Goal: Task Accomplishment & Management: Complete application form

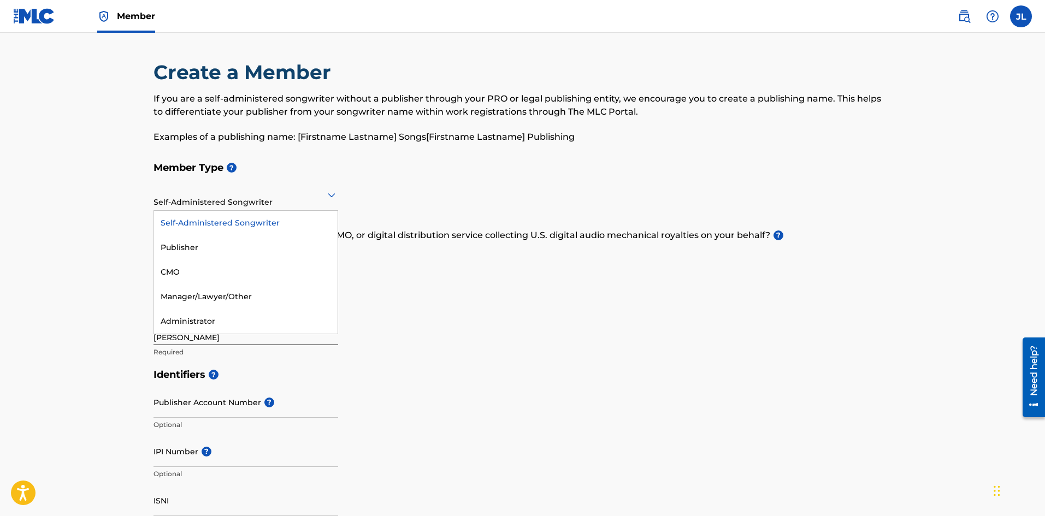
click at [245, 206] on div "Self-Administered Songwriter" at bounding box center [246, 194] width 185 height 27
click at [77, 150] on main "Create a Member If you are a self-administered songwriter without a publisher t…" at bounding box center [522, 523] width 1045 height 981
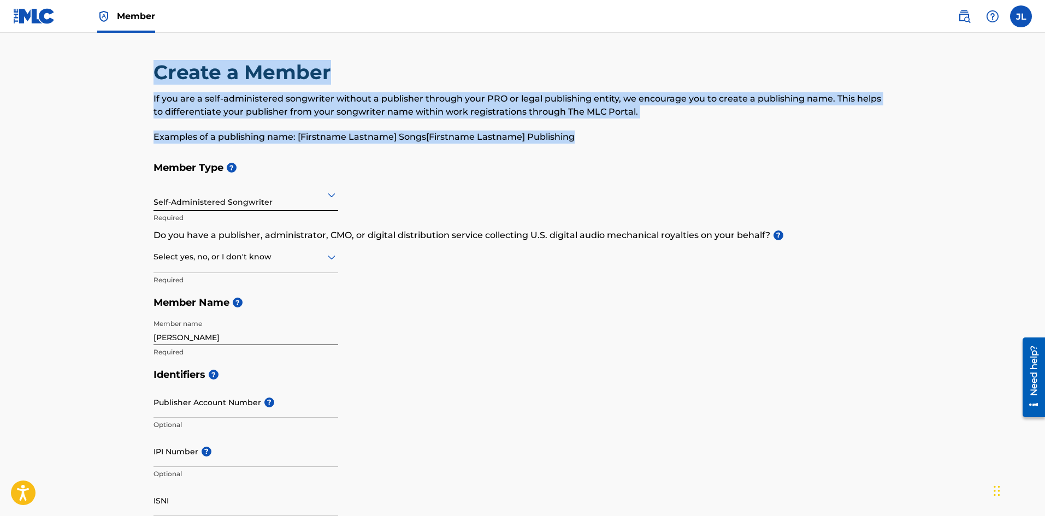
drag, startPoint x: 155, startPoint y: 72, endPoint x: 582, endPoint y: 143, distance: 433.7
click at [584, 144] on div "Create a Member If you are a self-administered songwriter without a publisher t…" at bounding box center [523, 108] width 739 height 96
copy div "Create a Member If you are a self-administered songwriter without a publisher t…"
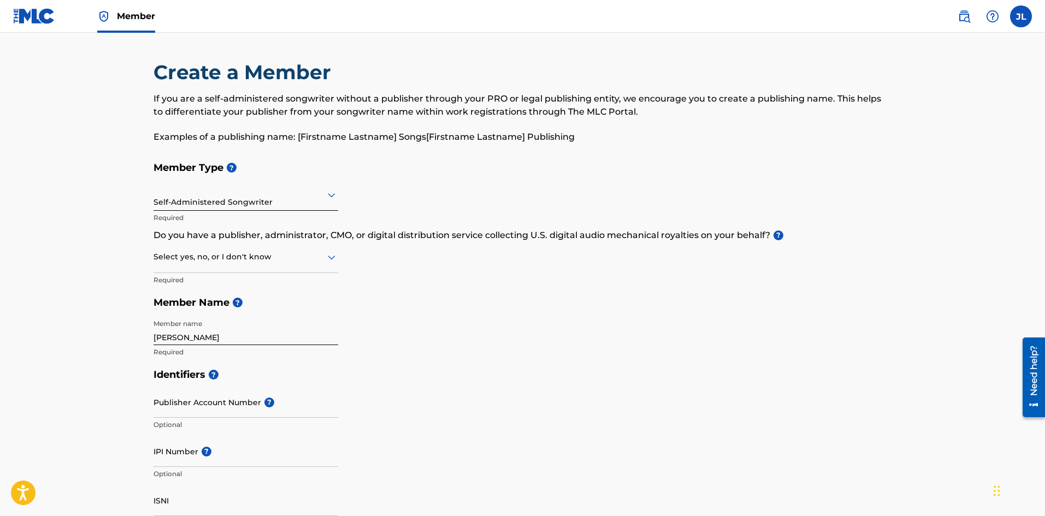
click at [406, 188] on div "Member Type ? Self-Administered Songwriter Required Do you have a publisher, ad…" at bounding box center [523, 259] width 739 height 207
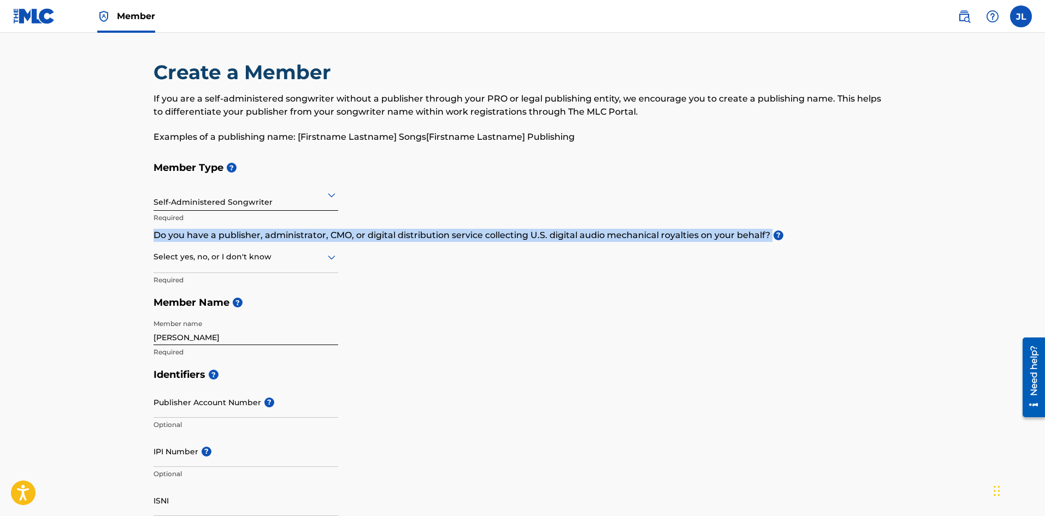
drag, startPoint x: 154, startPoint y: 235, endPoint x: 771, endPoint y: 238, distance: 616.8
click at [771, 238] on p "Do you have a publisher, administrator, CMO, or digital distribution service co…" at bounding box center [523, 235] width 739 height 13
copy p "Do you have a publisher, administrator, CMO, or digital distribution service co…"
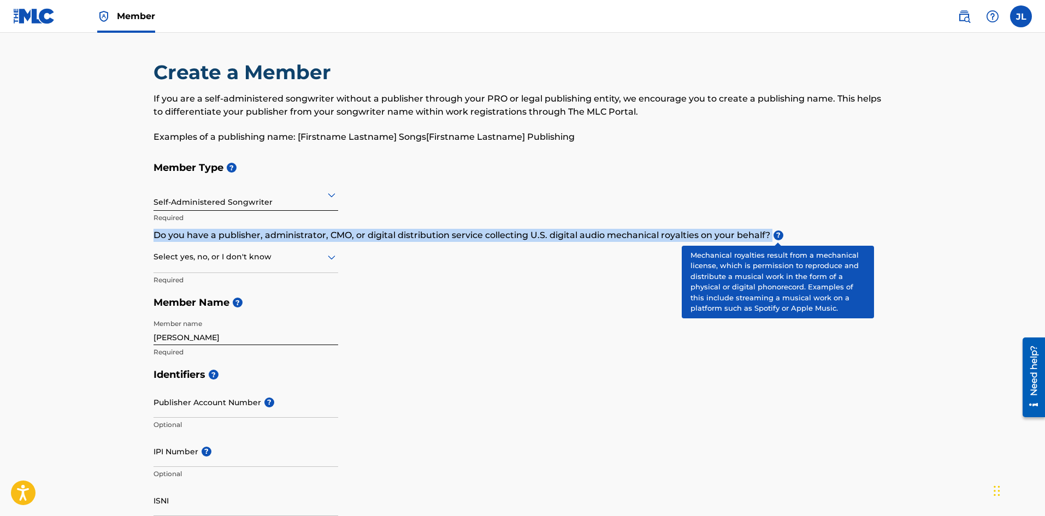
copy p "Do you have a publisher, administrator, CMO, or digital distribution service co…"
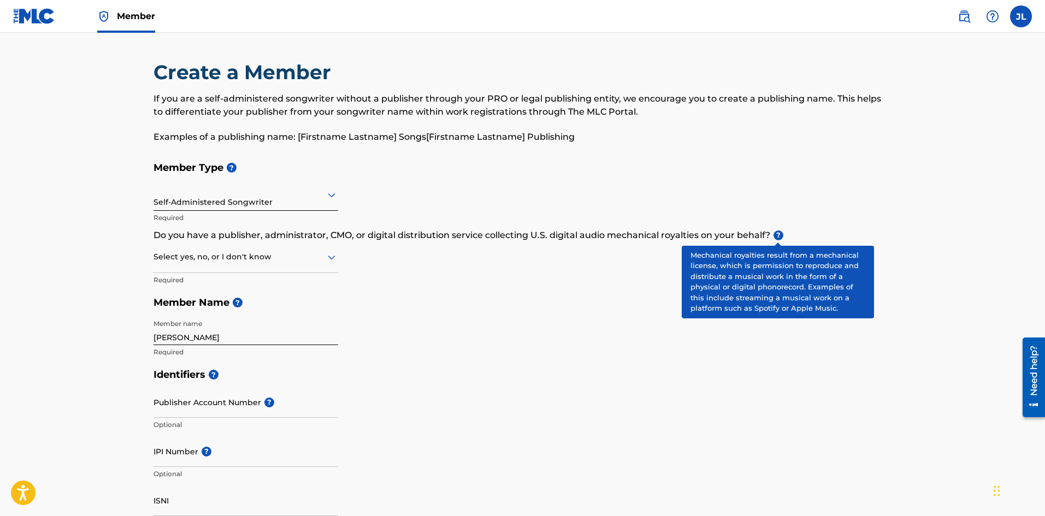
click at [779, 235] on span "?" at bounding box center [779, 236] width 10 height 10
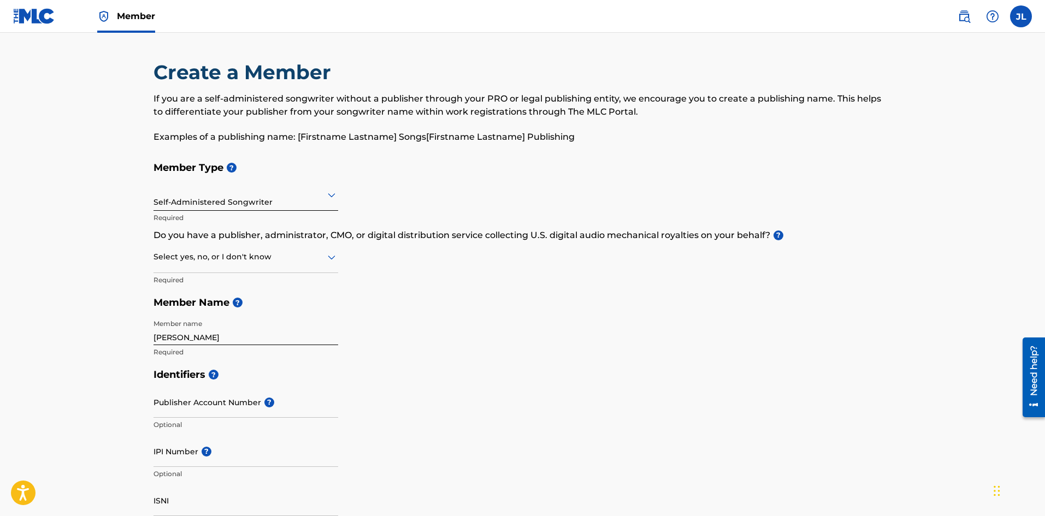
click at [241, 251] on div at bounding box center [246, 257] width 185 height 14
click at [209, 309] on div "No" at bounding box center [246, 310] width 184 height 25
click at [429, 320] on div "Member Type ? Self-Administered Songwriter Required Do you have a publisher, ad…" at bounding box center [523, 259] width 739 height 207
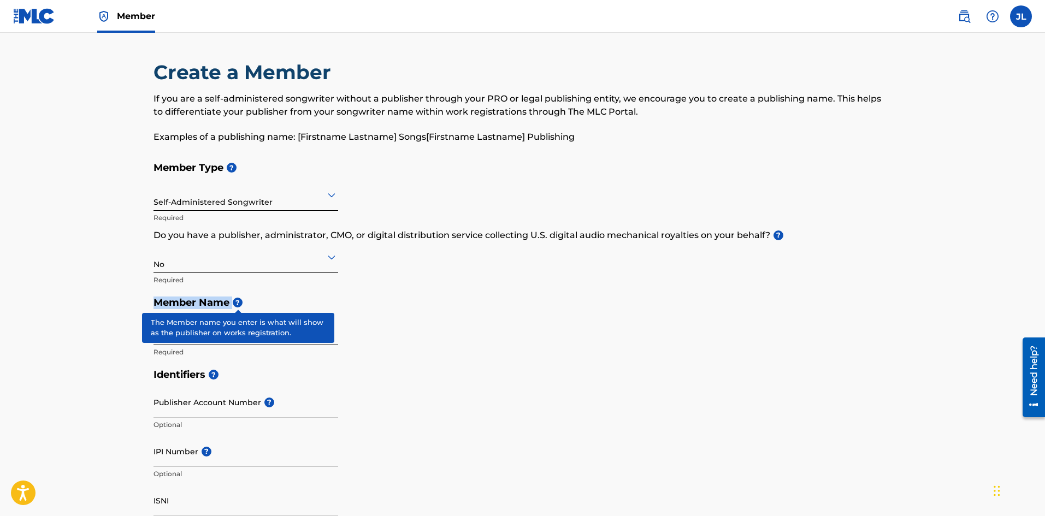
drag, startPoint x: 155, startPoint y: 302, endPoint x: 233, endPoint y: 301, distance: 78.7
click at [233, 301] on h5 "Member Name ?" at bounding box center [523, 302] width 739 height 23
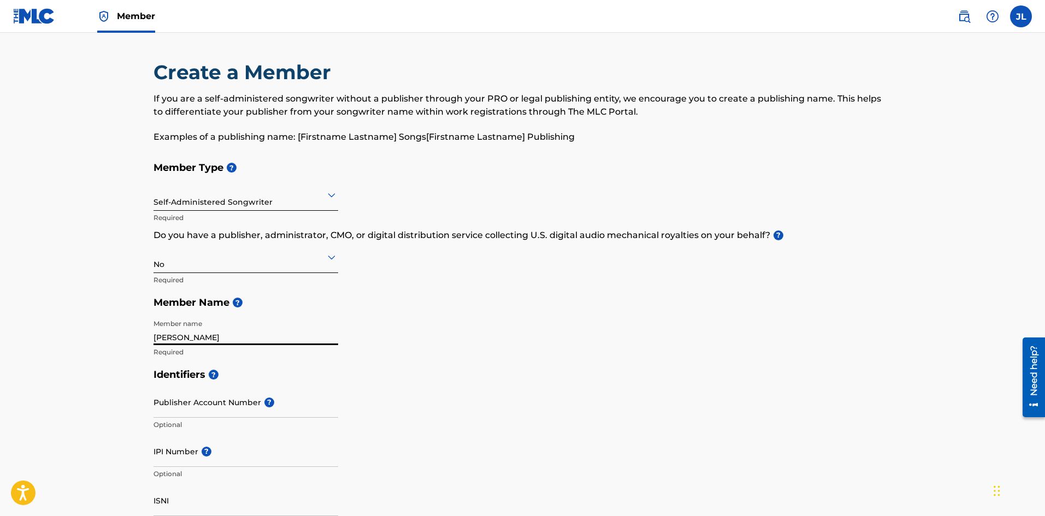
click at [238, 335] on input "[PERSON_NAME]" at bounding box center [246, 329] width 185 height 31
type input "[PERSON_NAME] Publishing"
click at [435, 352] on div "Member Type ? Self-Administered Songwriter Required Do you have a publisher, ad…" at bounding box center [523, 259] width 739 height 207
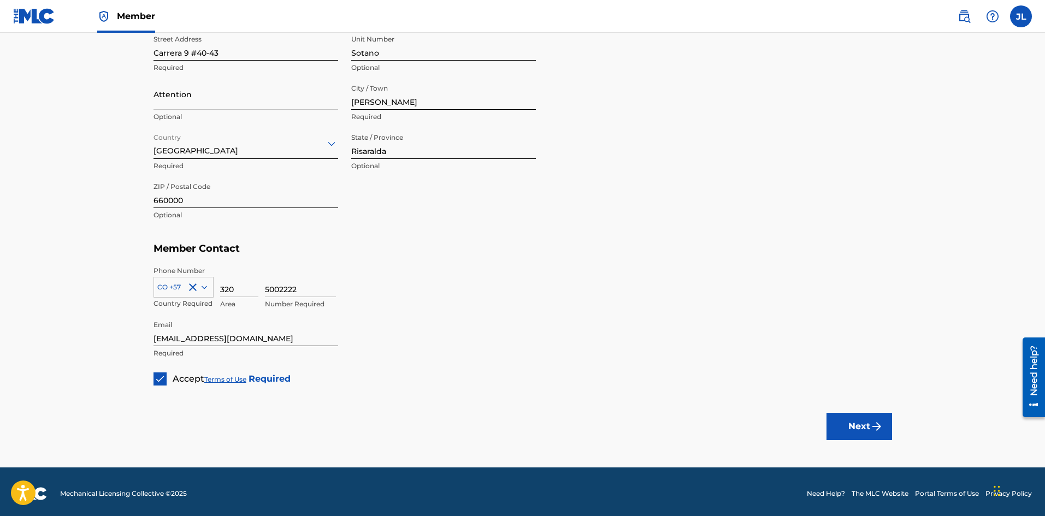
scroll to position [364, 0]
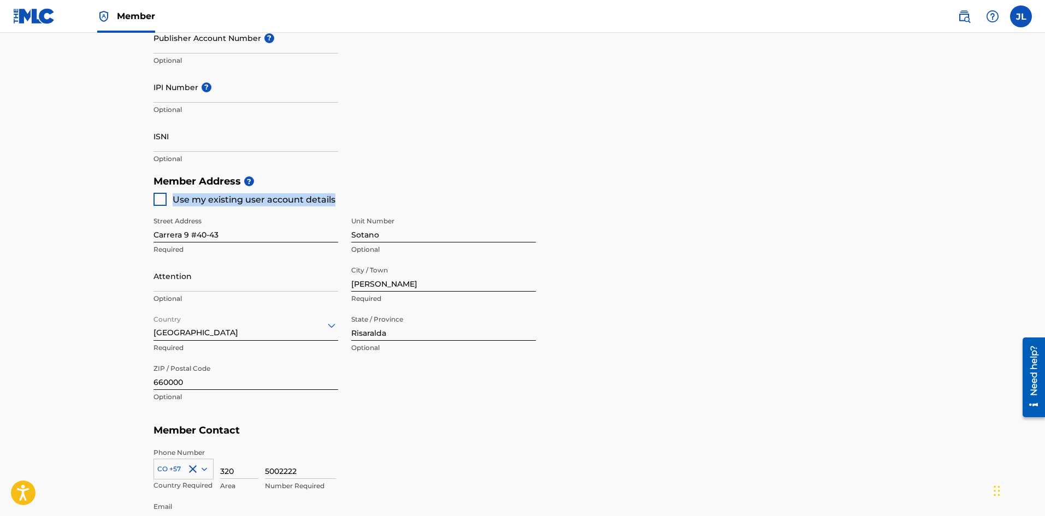
drag, startPoint x: 341, startPoint y: 199, endPoint x: 173, endPoint y: 202, distance: 168.3
click at [173, 202] on div "Member Address ? Use my existing user account details Street Address Carrera 9 …" at bounding box center [523, 295] width 739 height 250
copy span "Use my existing user account details"
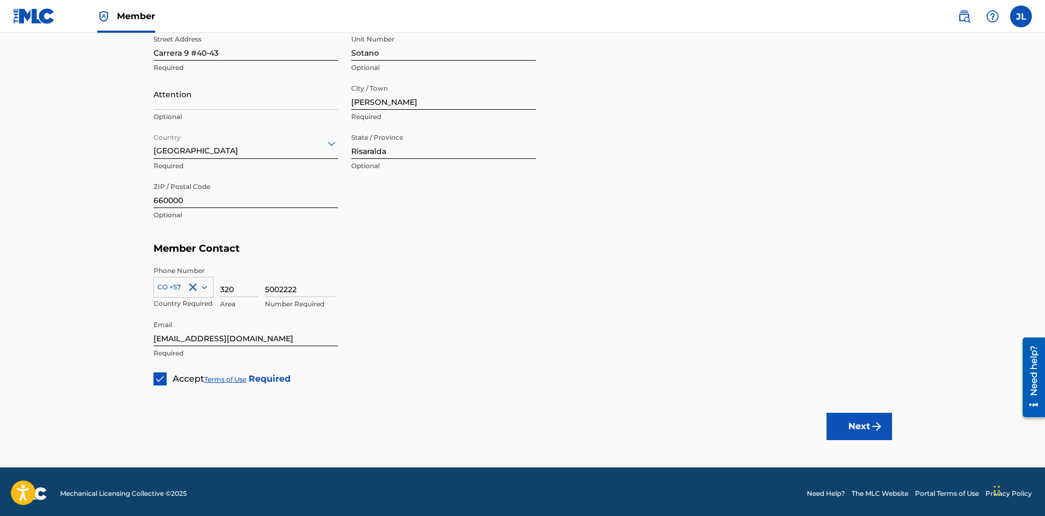
scroll to position [550, 0]
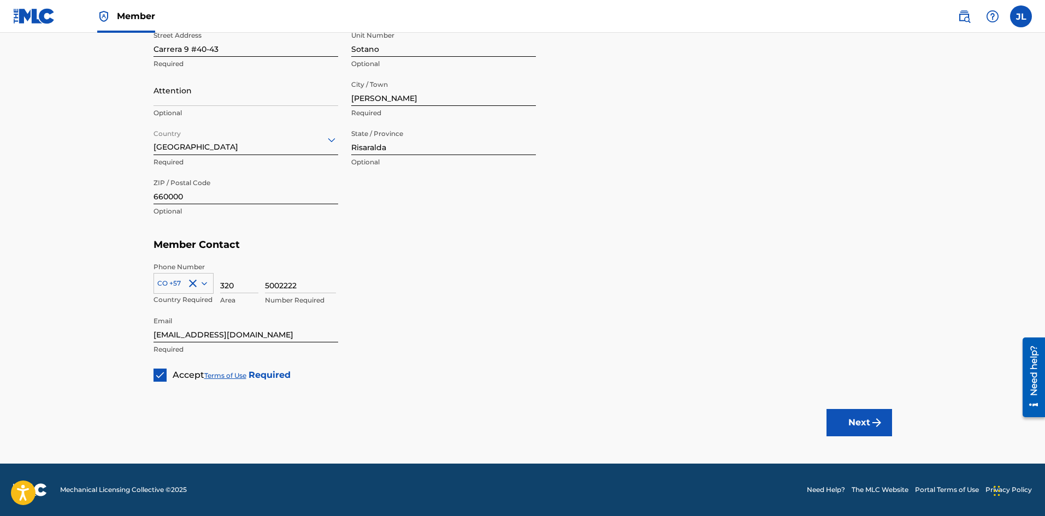
click at [862, 416] on button "Next" at bounding box center [860, 422] width 66 height 27
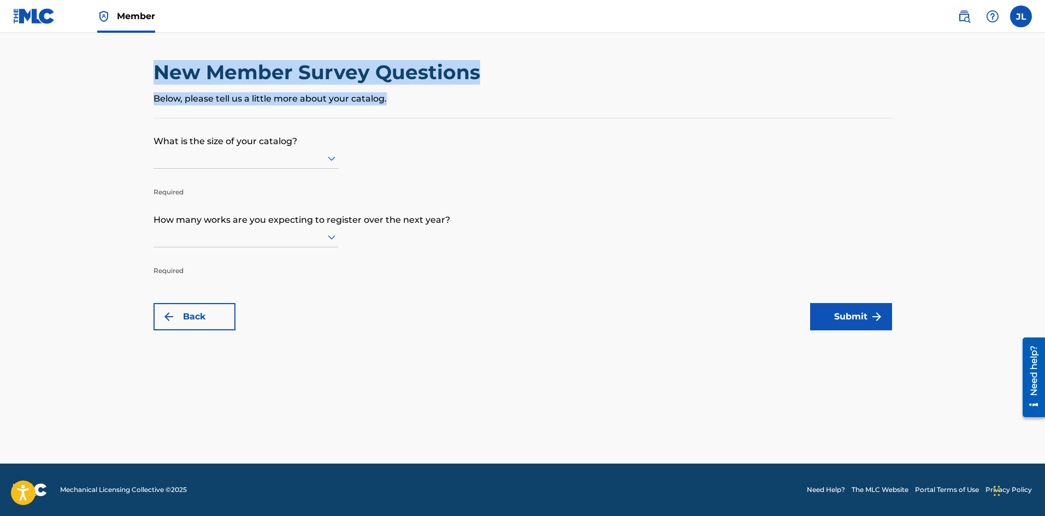
drag, startPoint x: 154, startPoint y: 72, endPoint x: 423, endPoint y: 101, distance: 270.9
click at [423, 101] on div "New Member Survey Questions Below, please tell us a little more about your cata…" at bounding box center [523, 89] width 739 height 58
copy div "New Member Survey Questions Below, please tell us a little more about your cata…"
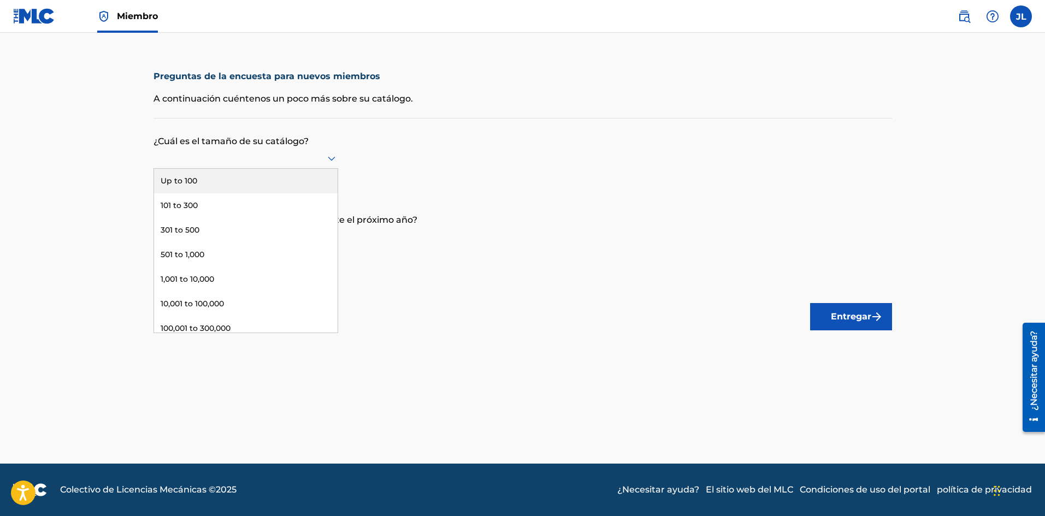
click at [329, 154] on icon at bounding box center [331, 158] width 13 height 13
click at [527, 140] on p "¿Cuál es el tamaño de su catálogo?" at bounding box center [523, 134] width 739 height 30
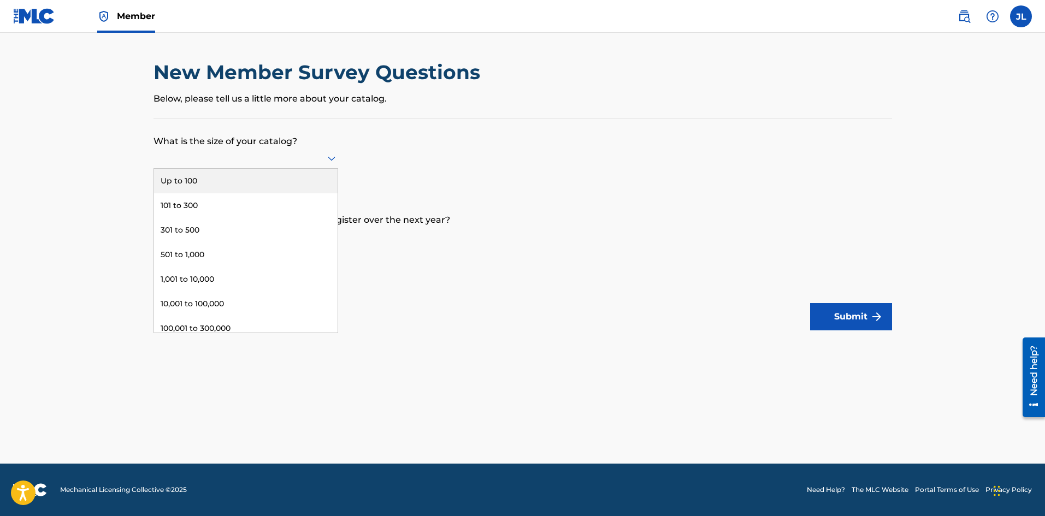
click at [328, 155] on icon at bounding box center [331, 158] width 13 height 13
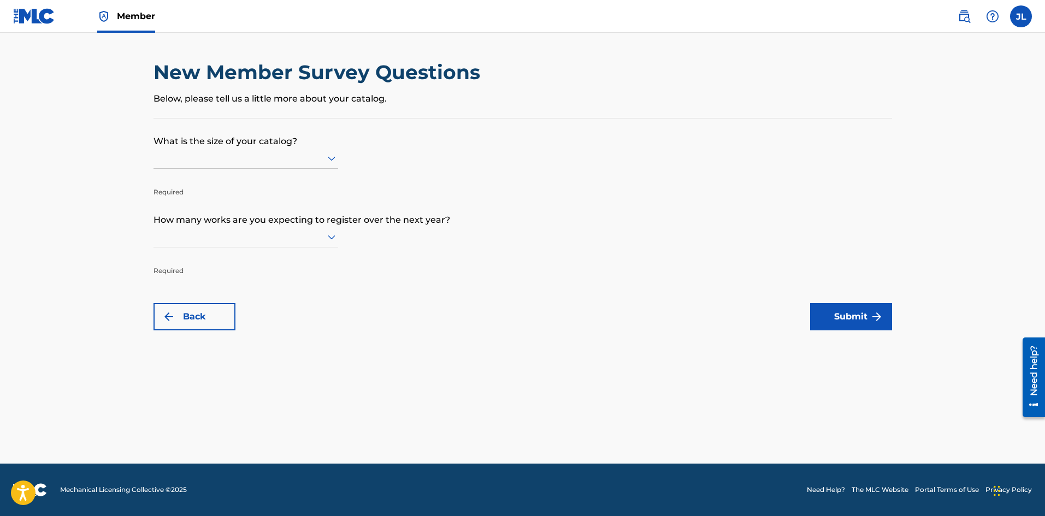
click at [503, 129] on p "What is the size of your catalog?" at bounding box center [523, 134] width 739 height 30
click at [333, 238] on icon at bounding box center [332, 237] width 8 height 4
drag, startPoint x: 307, startPoint y: 139, endPoint x: 138, endPoint y: 145, distance: 168.4
click at [138, 145] on main "New Member Survey Questions Below, please tell us a little more about your cata…" at bounding box center [522, 248] width 1045 height 431
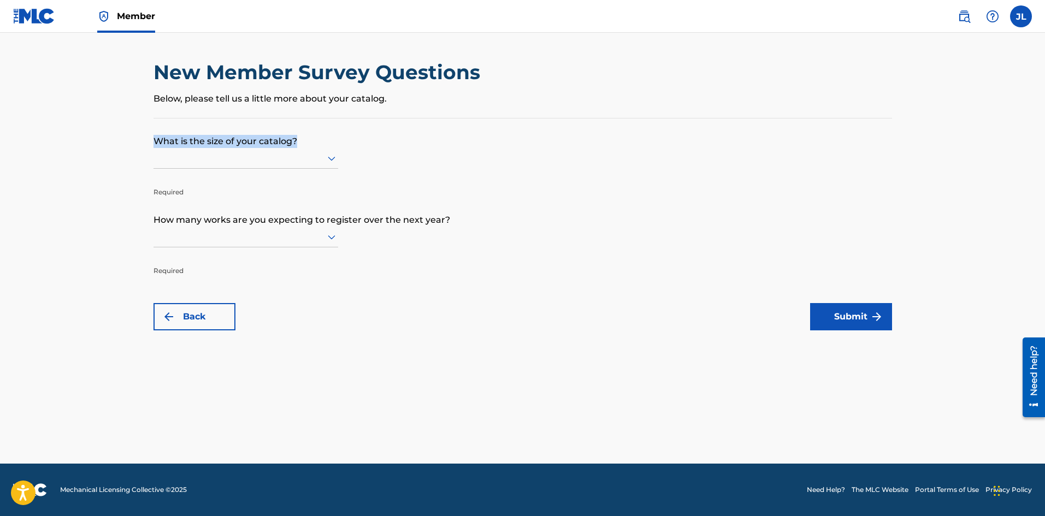
copy p "What is the size of your catalog?"
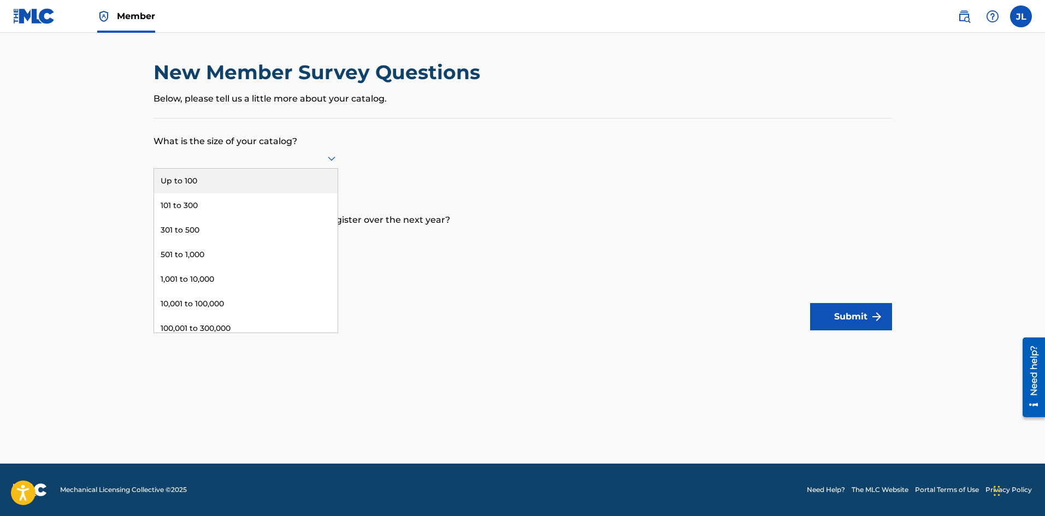
click at [332, 157] on icon at bounding box center [331, 158] width 13 height 13
click at [245, 187] on div "Up to 100" at bounding box center [246, 181] width 184 height 25
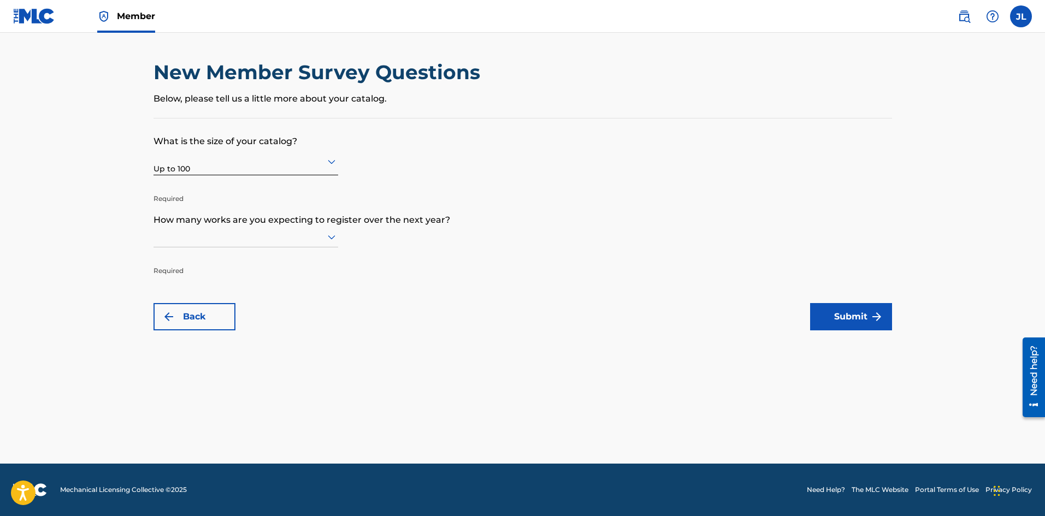
click at [335, 238] on icon at bounding box center [331, 237] width 13 height 13
drag, startPoint x: 155, startPoint y: 220, endPoint x: 471, endPoint y: 222, distance: 316.4
click at [471, 222] on p "How many works are you expecting to register over the next year?" at bounding box center [523, 212] width 739 height 30
copy p "How many works are you expecting to register over the next year?"
click at [195, 241] on div at bounding box center [246, 237] width 185 height 14
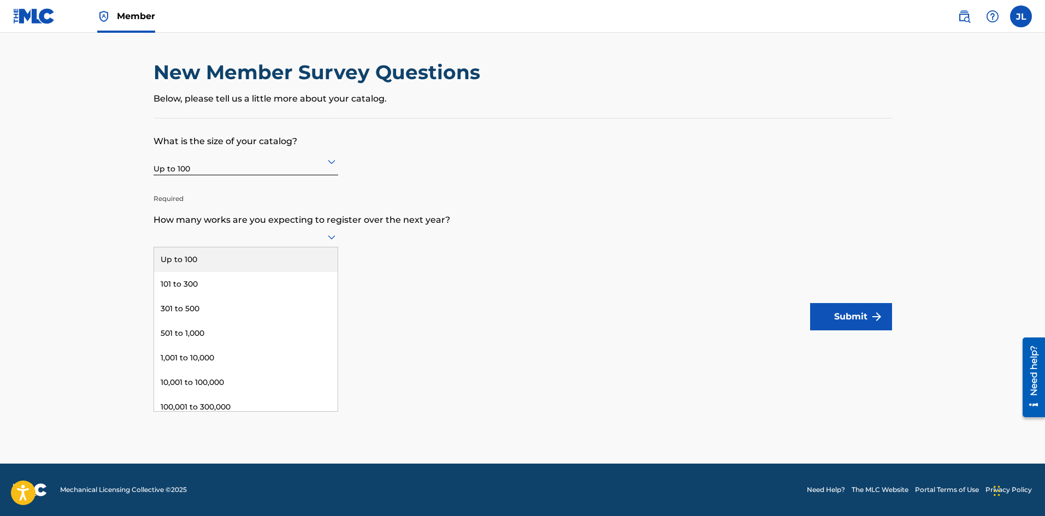
click at [196, 262] on div "Up to 100" at bounding box center [246, 260] width 184 height 25
click at [857, 321] on button "Submit" at bounding box center [851, 316] width 82 height 27
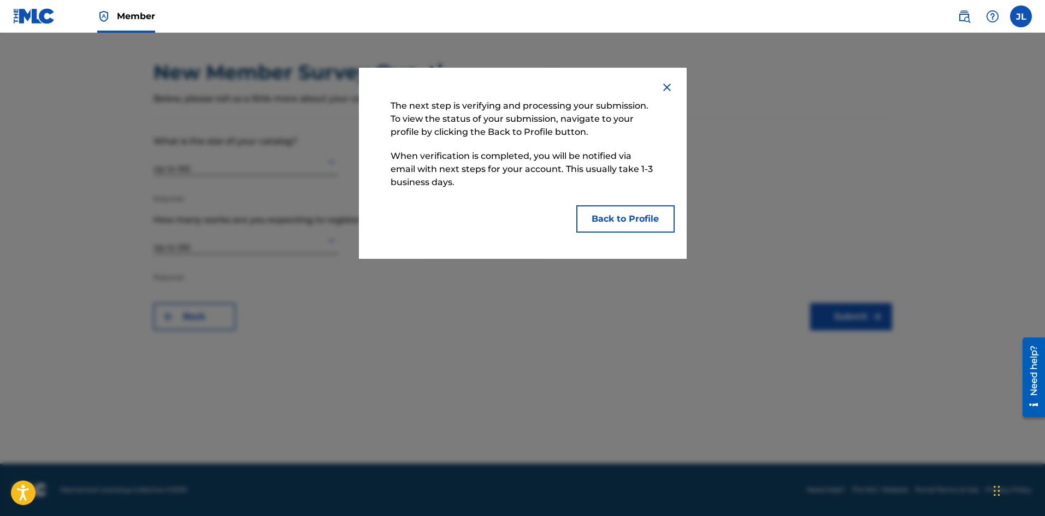
click at [631, 222] on button "Back to Profile" at bounding box center [625, 218] width 98 height 27
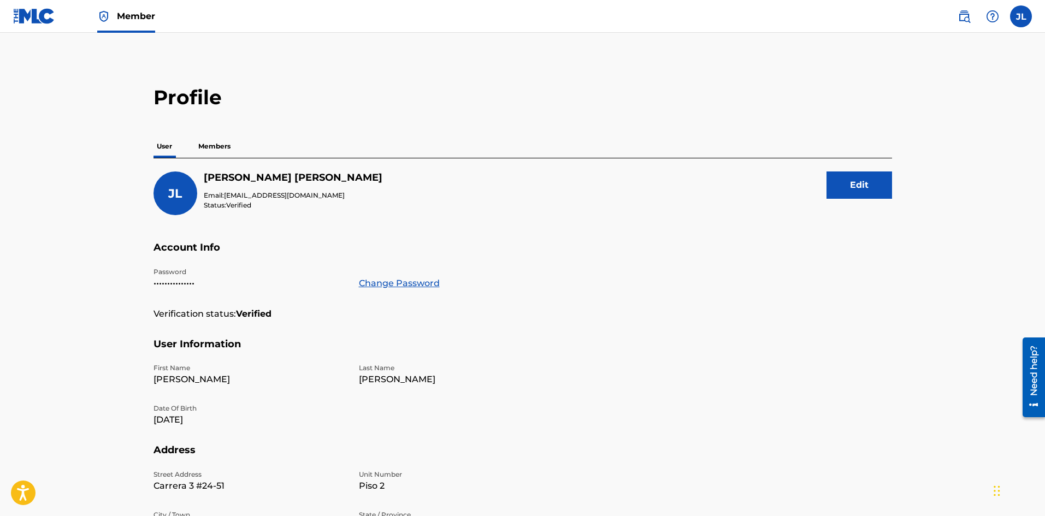
click at [222, 144] on p "Members" at bounding box center [214, 146] width 39 height 23
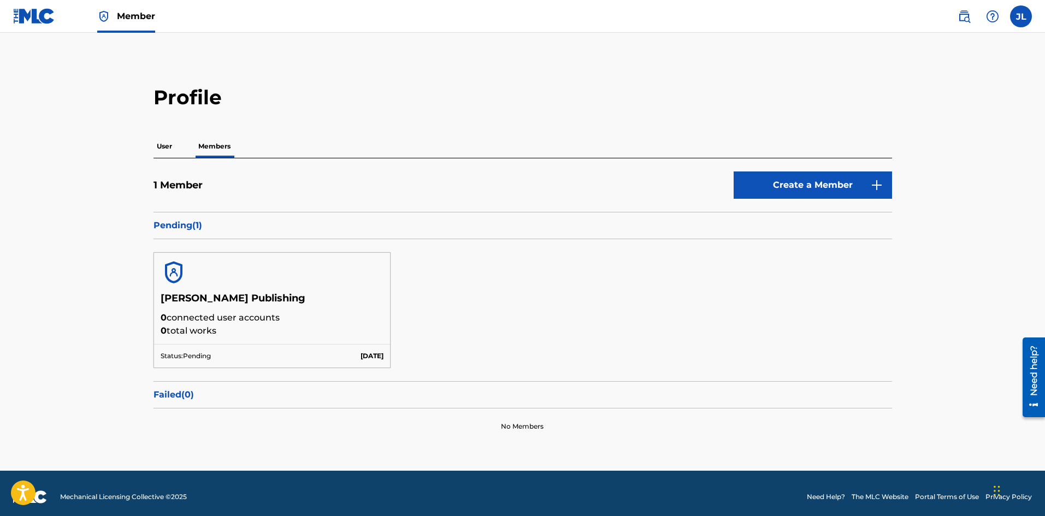
click at [128, 19] on span "Member" at bounding box center [136, 16] width 38 height 13
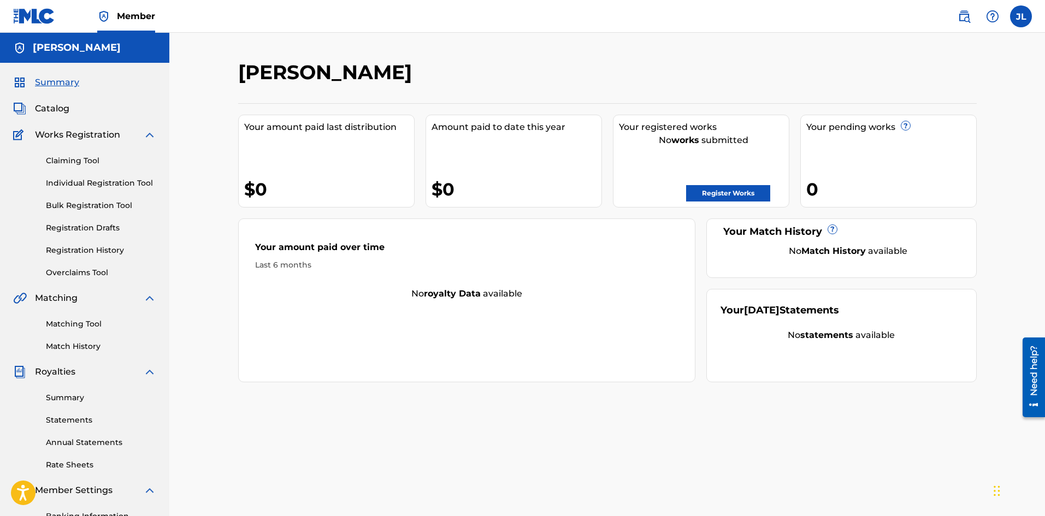
click at [54, 77] on span "Summary" at bounding box center [57, 82] width 44 height 13
click at [134, 132] on div "Works Registration" at bounding box center [84, 134] width 143 height 13
click at [149, 138] on img at bounding box center [149, 134] width 13 height 13
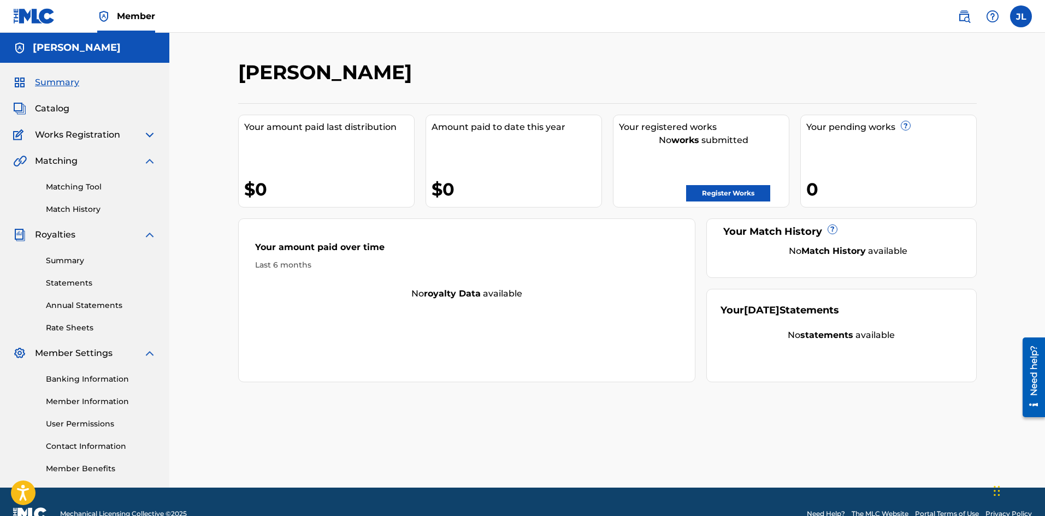
click at [109, 403] on link "Member Information" at bounding box center [101, 401] width 110 height 11
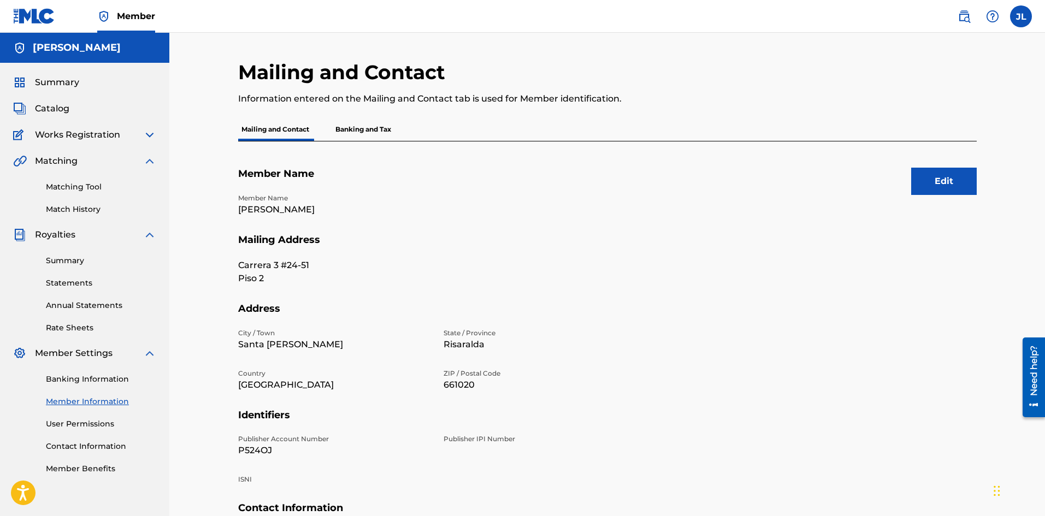
scroll to position [131, 0]
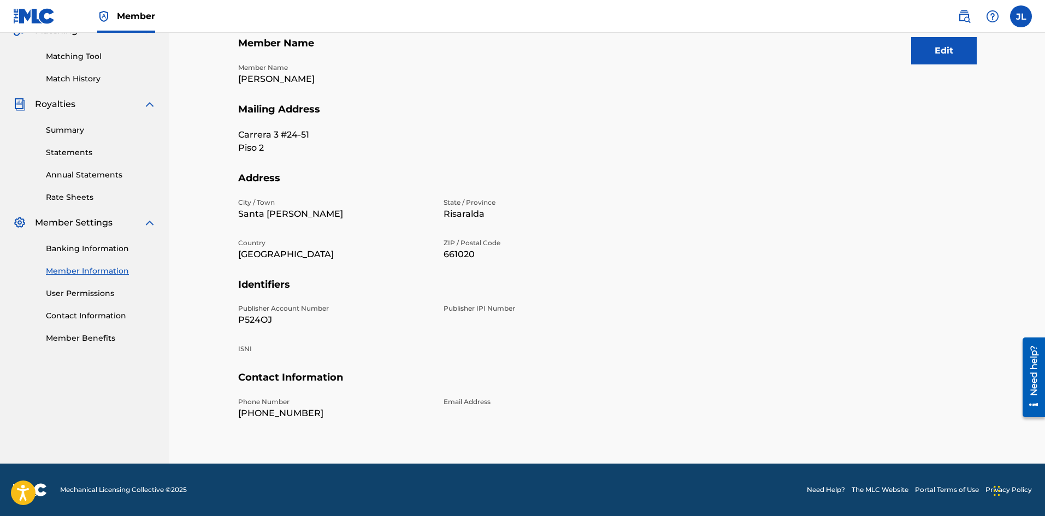
click at [96, 290] on link "User Permissions" at bounding box center [101, 293] width 110 height 11
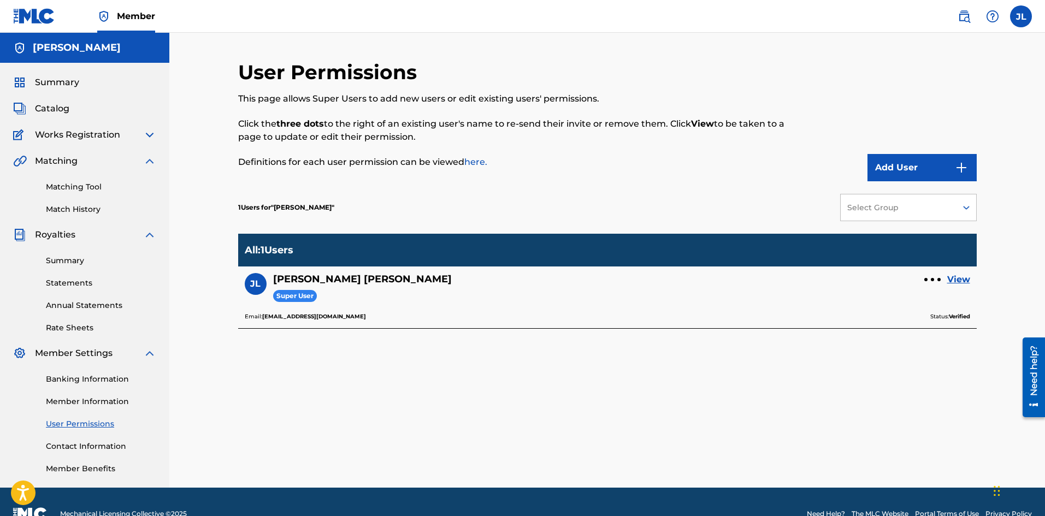
click at [77, 450] on link "Contact Information" at bounding box center [101, 446] width 110 height 11
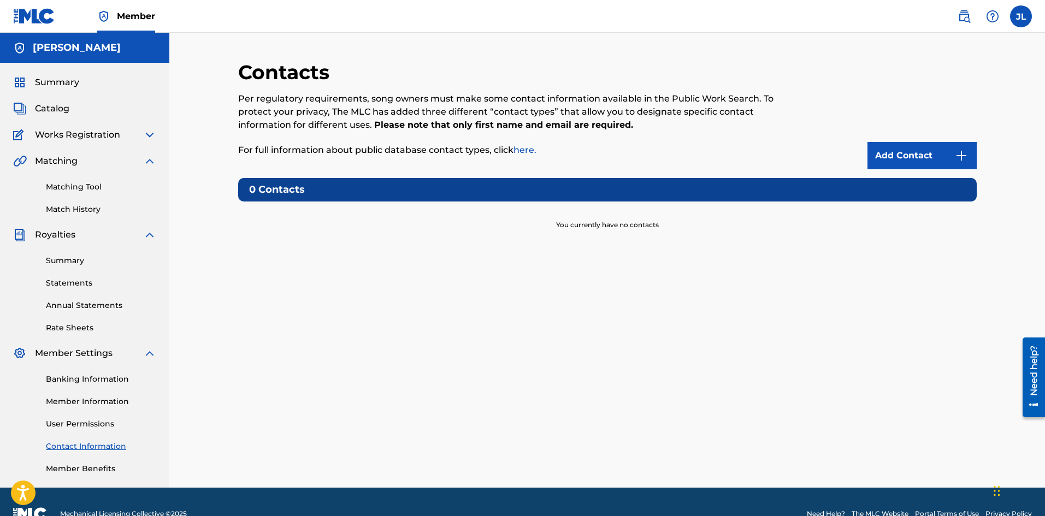
click at [70, 80] on span "Summary" at bounding box center [57, 82] width 44 height 13
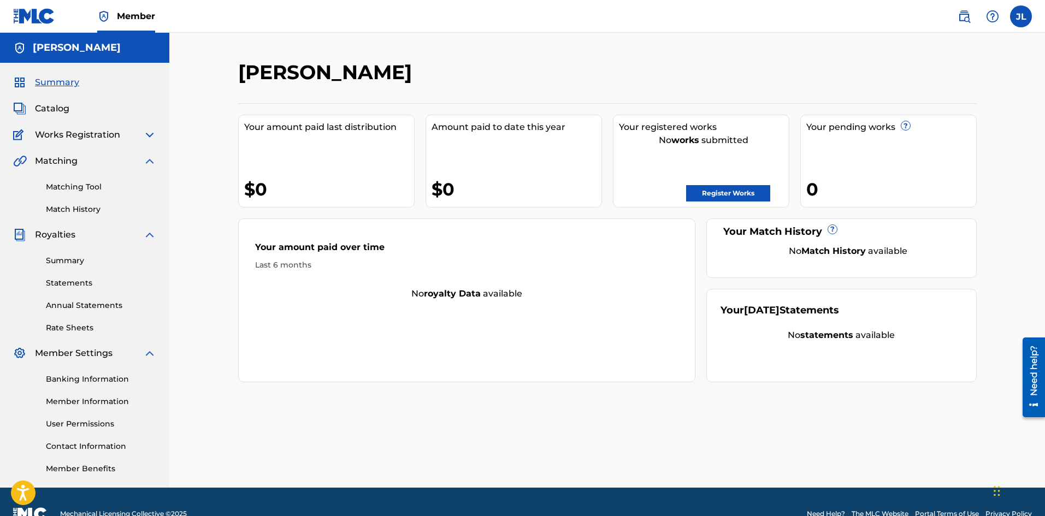
click at [151, 134] on img at bounding box center [149, 134] width 13 height 13
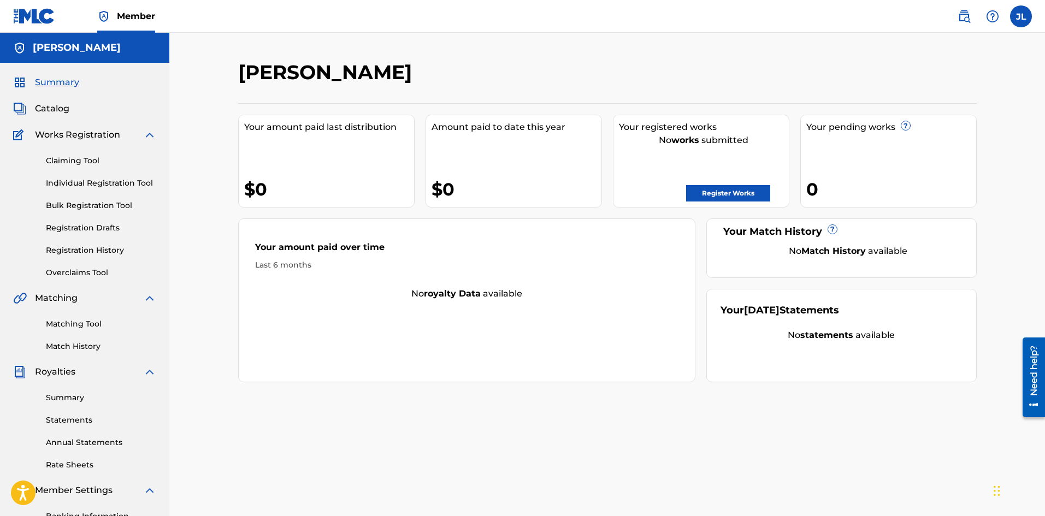
click at [111, 206] on link "Bulk Registration Tool" at bounding box center [101, 205] width 110 height 11
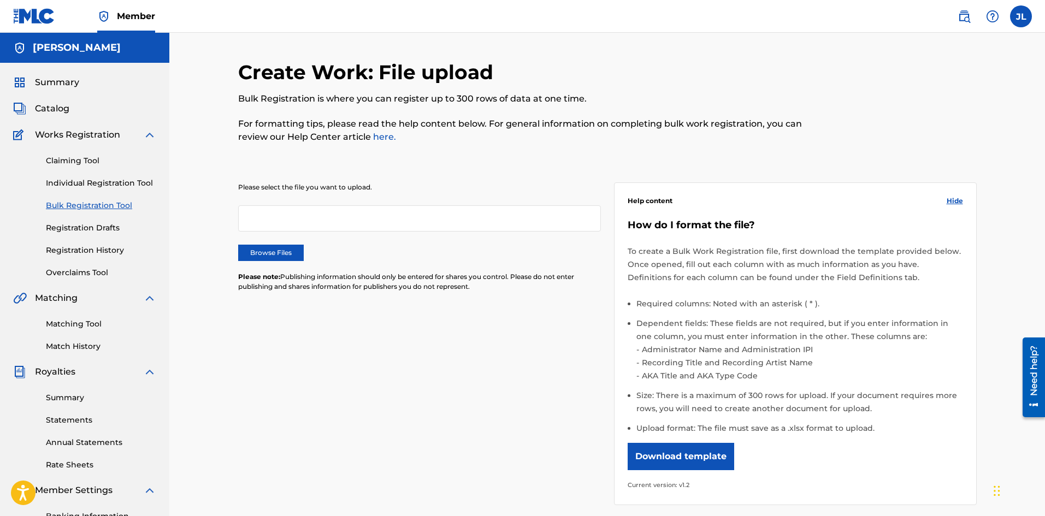
click at [105, 225] on link "Registration Drafts" at bounding box center [101, 227] width 110 height 11
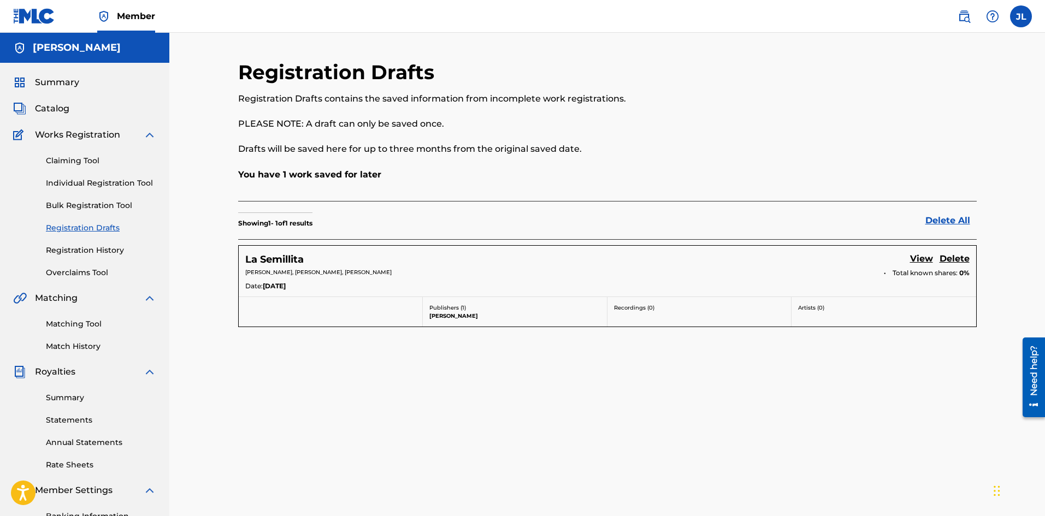
scroll to position [161, 0]
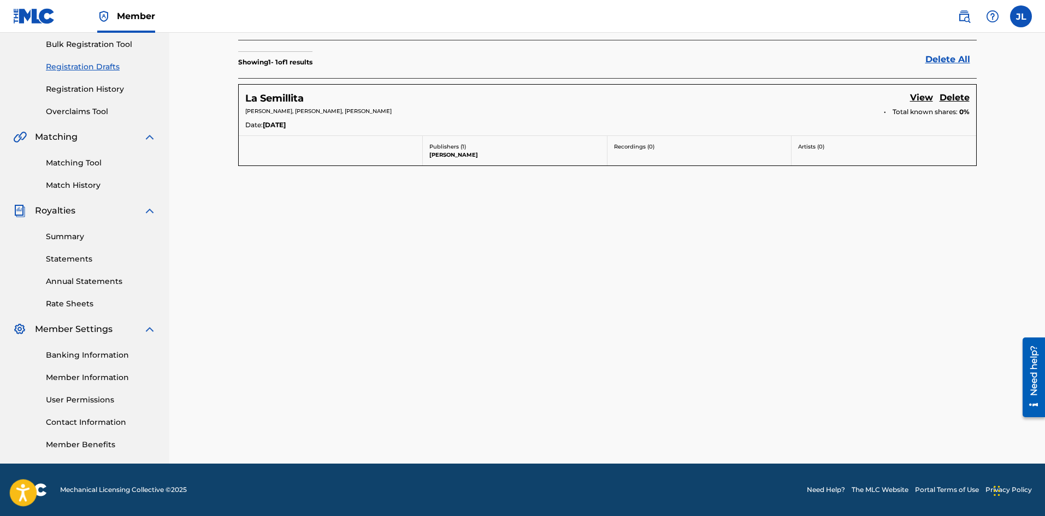
click at [23, 493] on icon "Open accessiBe: accessibility options, statement and help" at bounding box center [22, 495] width 13 height 14
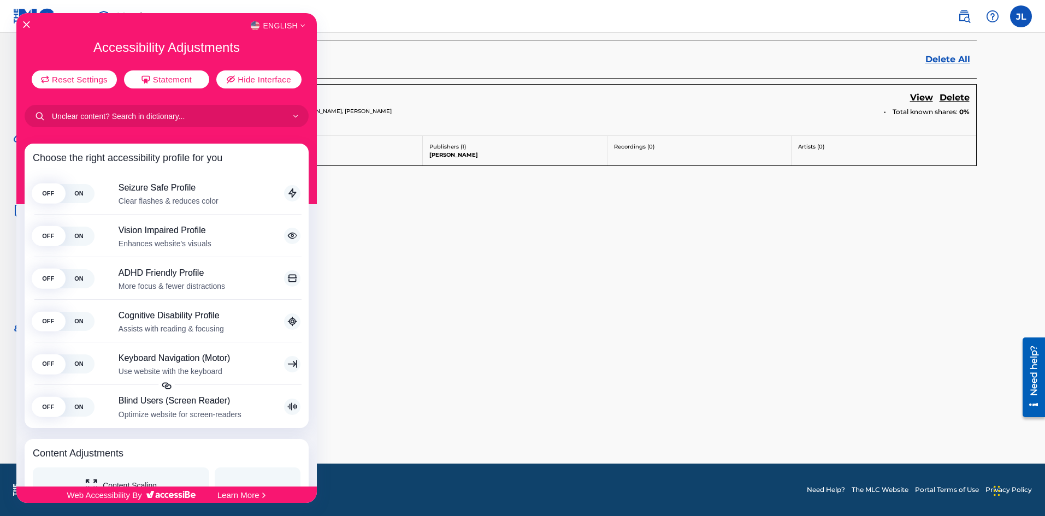
click at [373, 292] on div at bounding box center [522, 258] width 1045 height 516
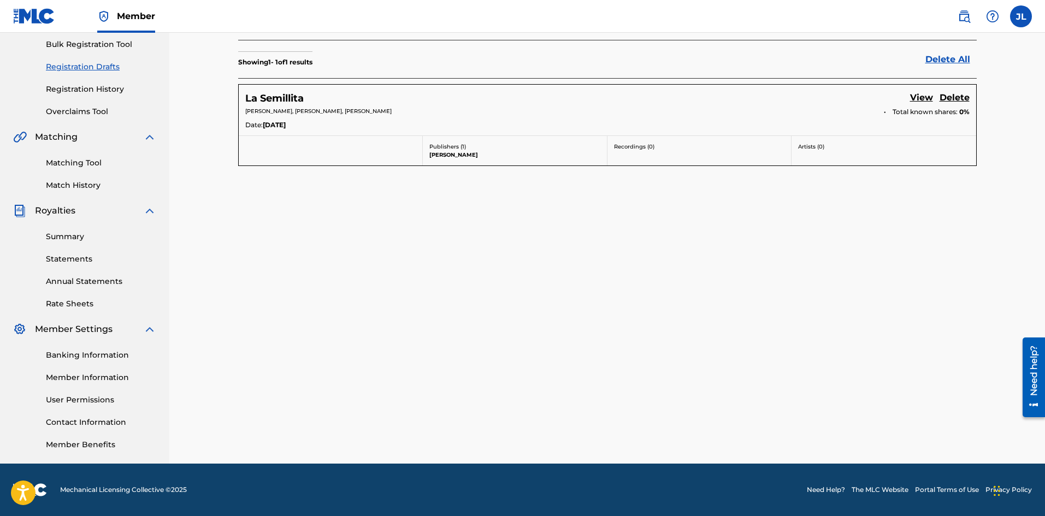
scroll to position [0, 0]
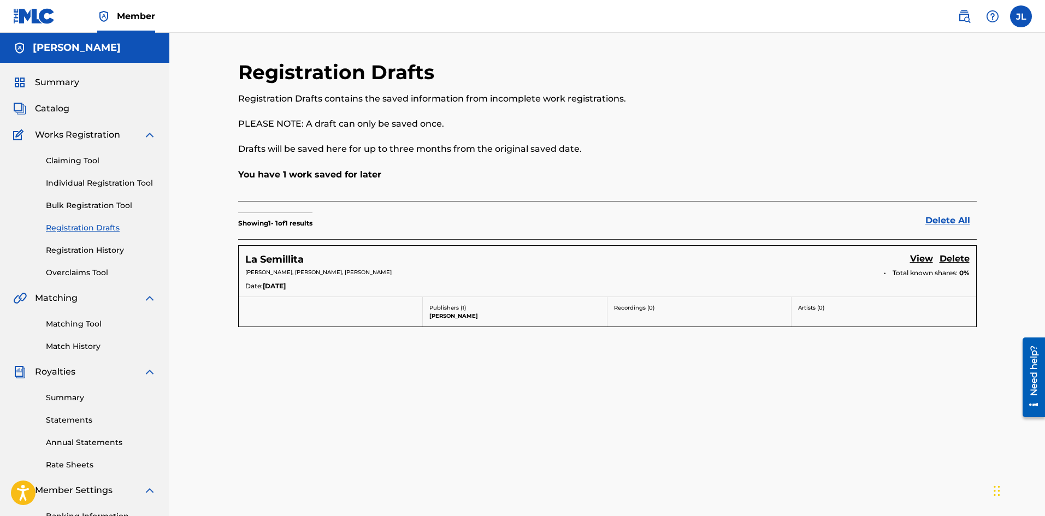
click at [54, 52] on h5 "[PERSON_NAME]" at bounding box center [77, 48] width 88 height 13
click at [133, 11] on span "Member" at bounding box center [136, 16] width 38 height 13
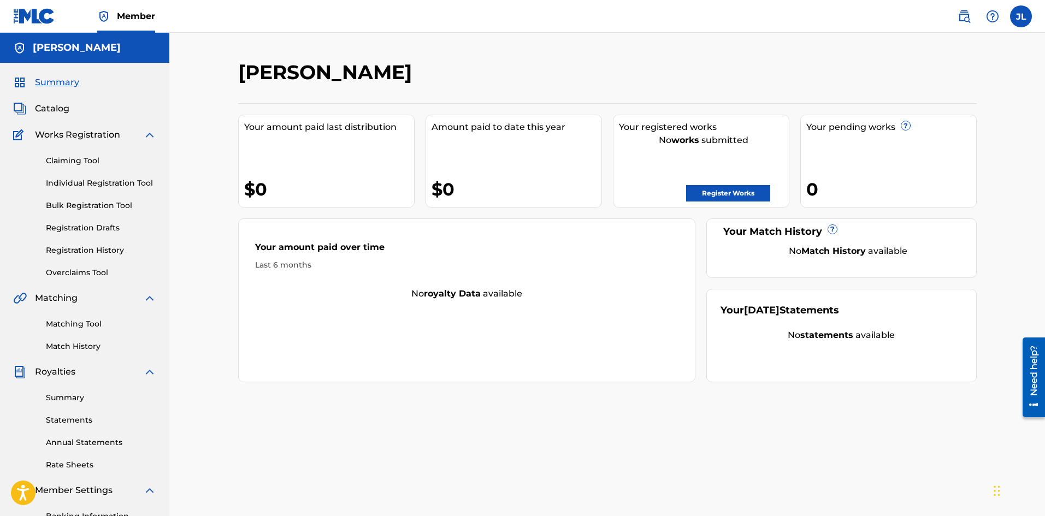
click at [41, 19] on img at bounding box center [34, 16] width 42 height 16
click at [1020, 19] on label at bounding box center [1021, 16] width 22 height 22
click at [1021, 16] on input "[PERSON_NAME] [EMAIL_ADDRESS][DOMAIN_NAME] Notification Preferences Profile Log…" at bounding box center [1021, 16] width 0 height 0
click at [918, 138] on link "Profile" at bounding box center [914, 136] width 22 height 10
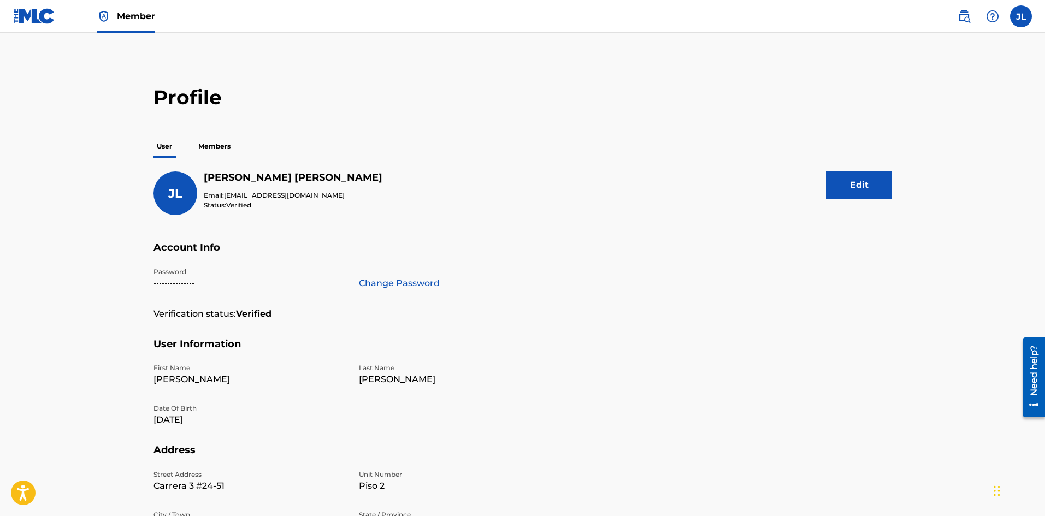
click at [206, 146] on p "Members" at bounding box center [214, 146] width 39 height 23
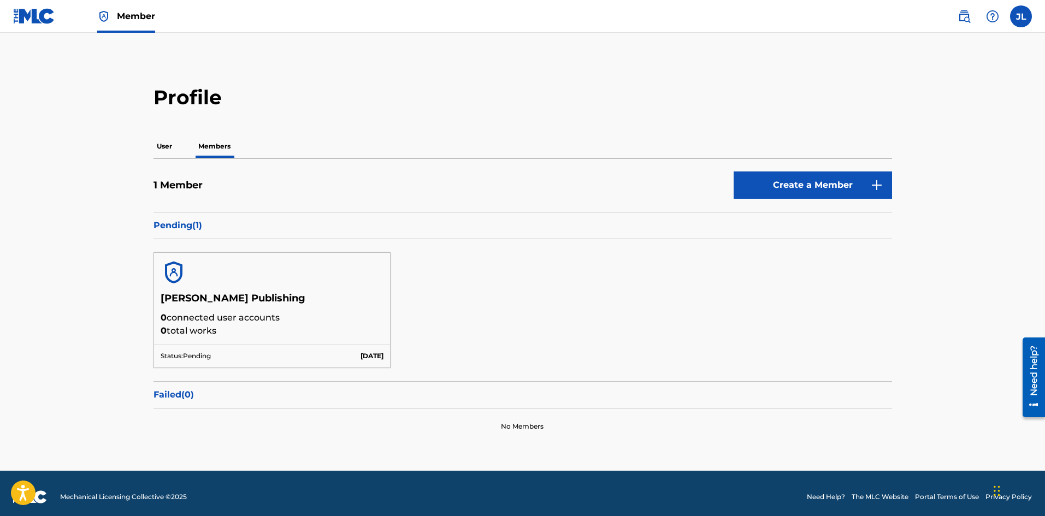
click at [755, 186] on link "Create a Member" at bounding box center [813, 185] width 158 height 27
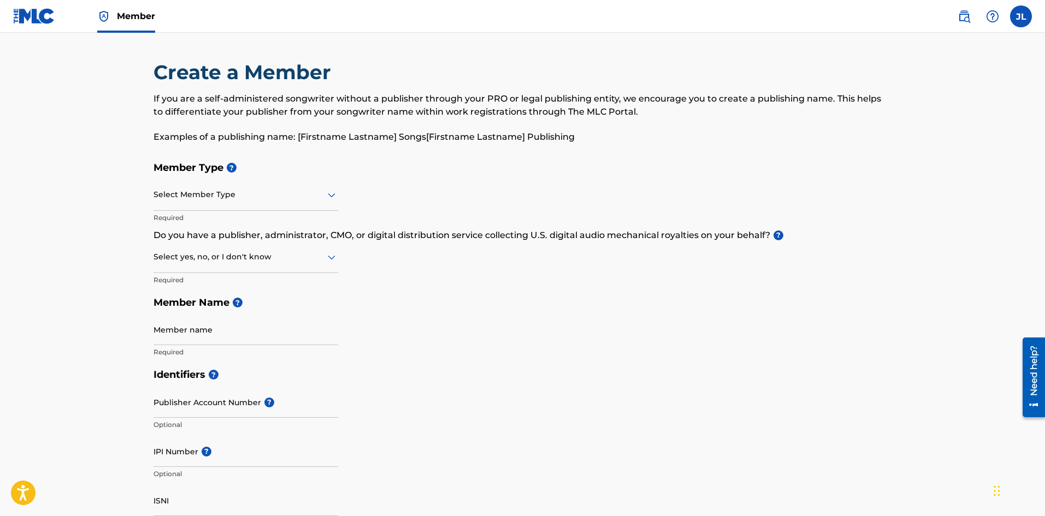
click at [259, 193] on div at bounding box center [246, 195] width 185 height 14
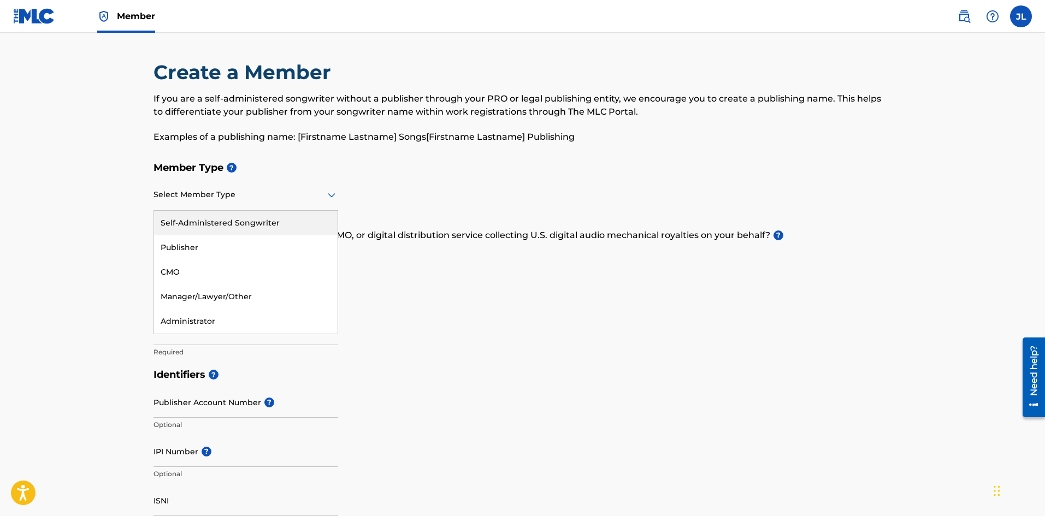
click at [250, 223] on div "Self-Administered Songwriter" at bounding box center [246, 223] width 184 height 25
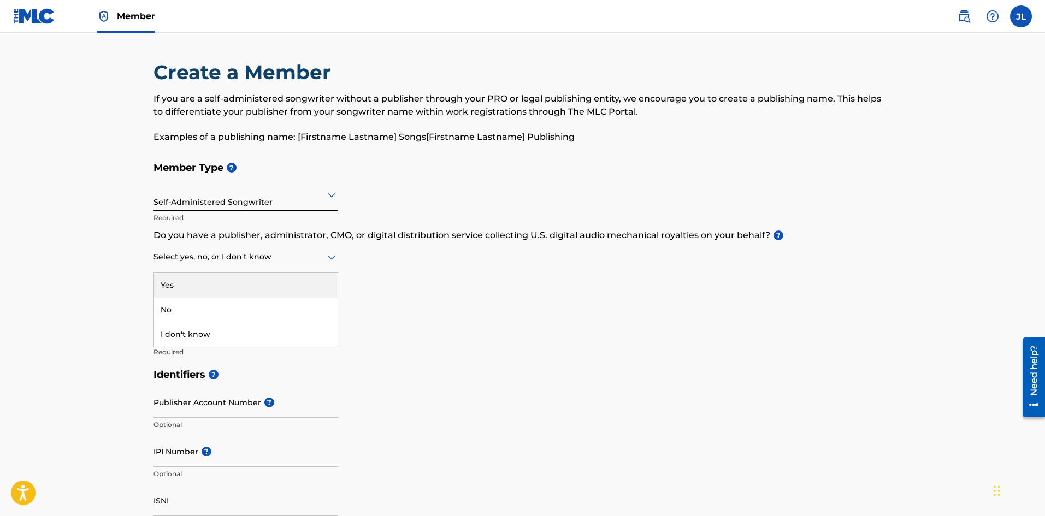
click at [237, 257] on div at bounding box center [246, 257] width 185 height 14
click at [207, 314] on div "No" at bounding box center [246, 310] width 184 height 25
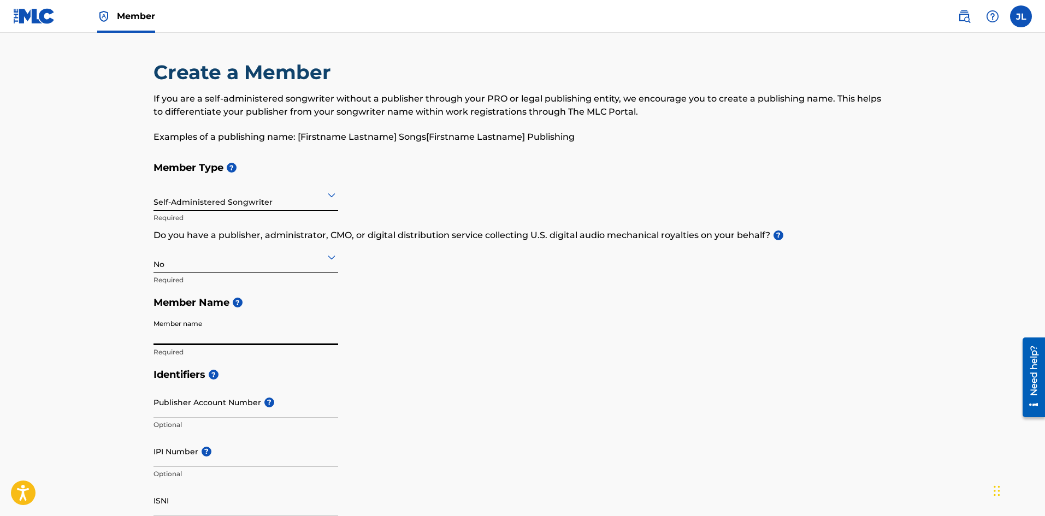
click at [222, 332] on input "Member name" at bounding box center [246, 329] width 185 height 31
type input "[PERSON_NAME] Publisher"
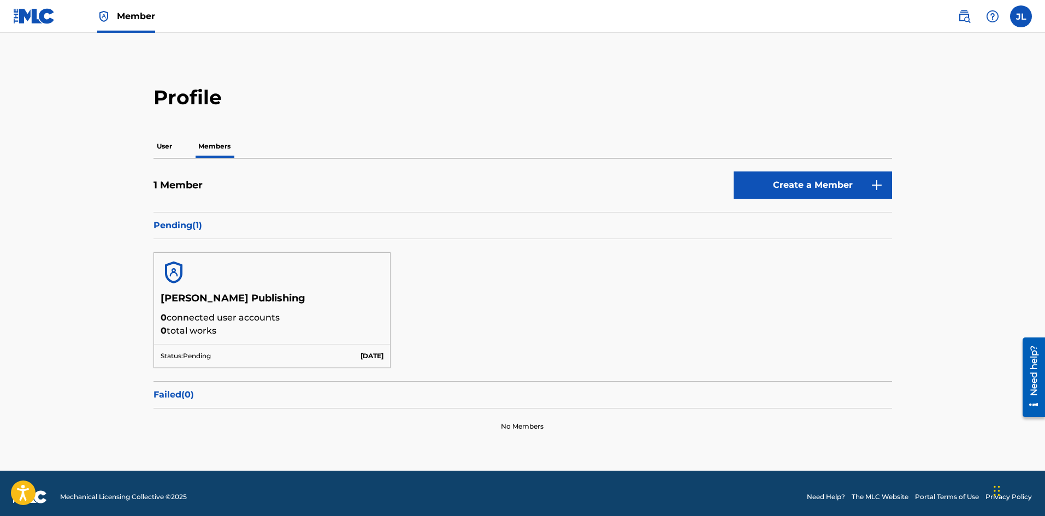
click at [777, 185] on link "Create a Member" at bounding box center [813, 185] width 158 height 27
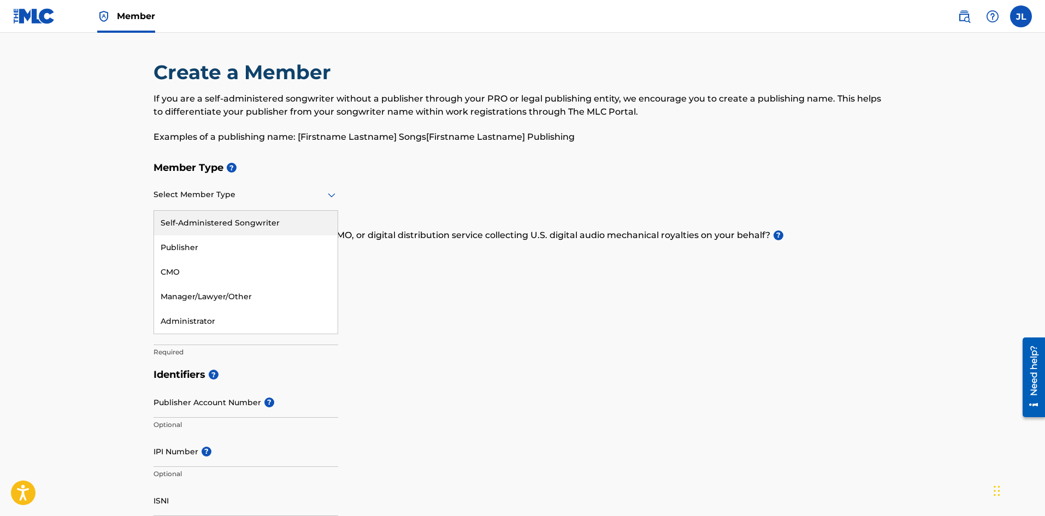
click at [179, 201] on div at bounding box center [246, 195] width 185 height 14
click at [186, 224] on div "Self-Administered Songwriter" at bounding box center [246, 223] width 184 height 25
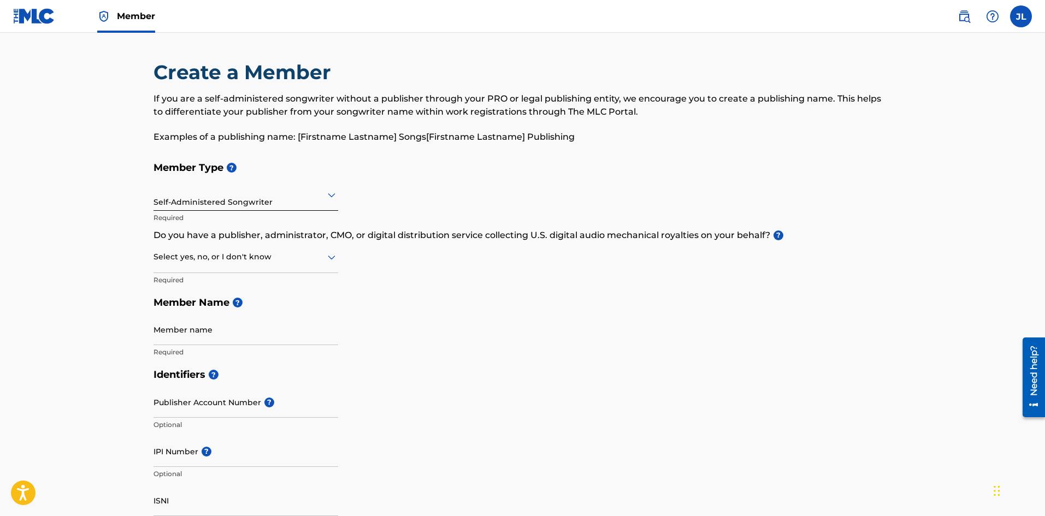
click at [202, 256] on div at bounding box center [246, 257] width 185 height 14
click at [204, 311] on div "No" at bounding box center [246, 310] width 184 height 25
click at [209, 328] on input "Member name" at bounding box center [246, 329] width 185 height 31
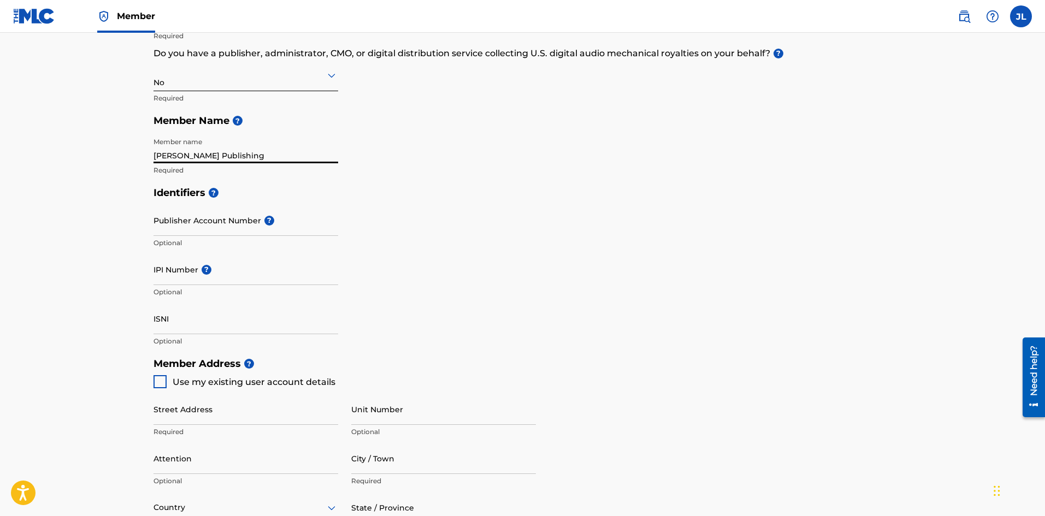
scroll to position [364, 0]
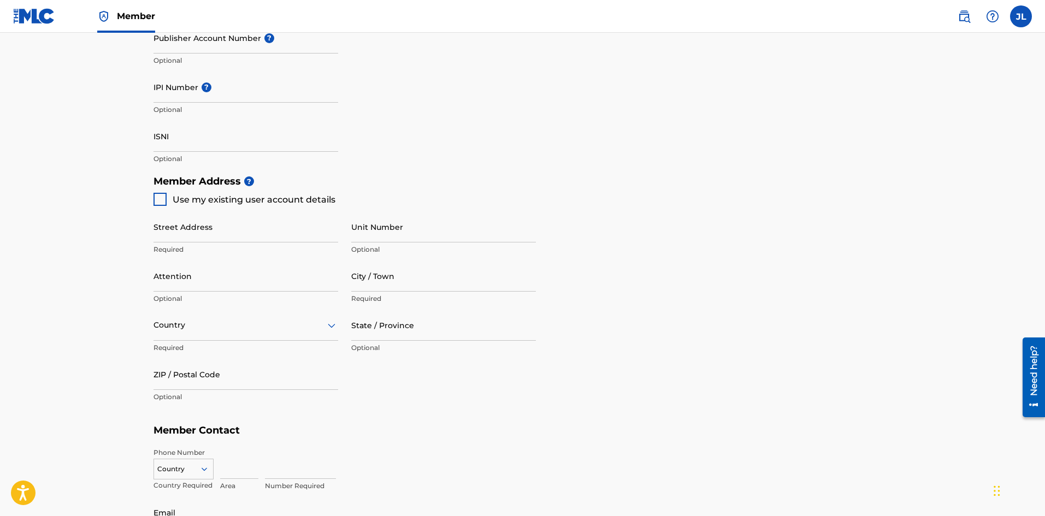
type input "[PERSON_NAME] Publishing"
drag, startPoint x: 191, startPoint y: 230, endPoint x: 180, endPoint y: 256, distance: 28.4
click at [180, 256] on div "Street Address Required" at bounding box center [246, 235] width 185 height 49
type input "Carrera 9 #40-43"
click at [373, 231] on input "Unit Number" at bounding box center [443, 226] width 185 height 31
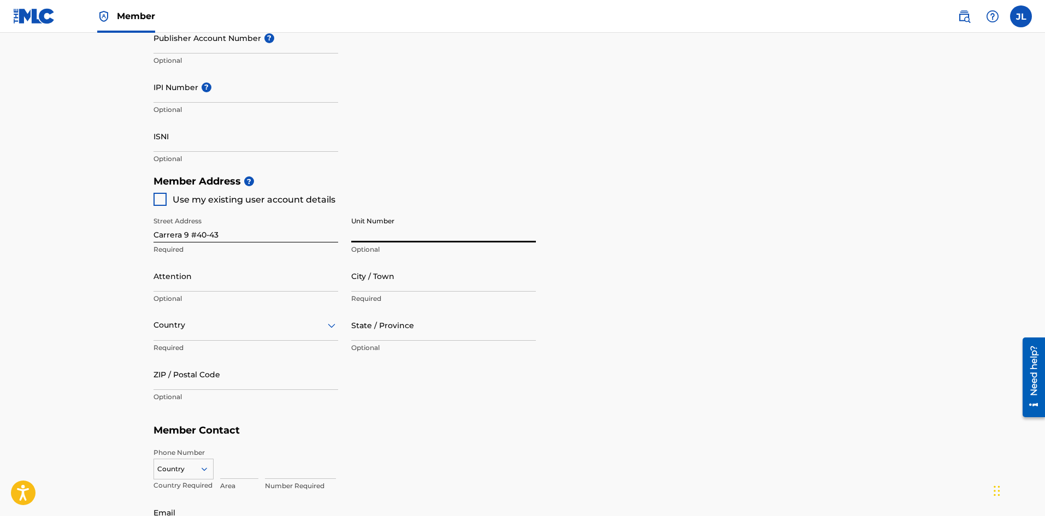
type input "Sotano"
click at [251, 283] on input "Attention" at bounding box center [246, 276] width 185 height 31
click at [369, 280] on input "City / Town" at bounding box center [443, 276] width 185 height 31
type input "[PERSON_NAME]"
click at [219, 321] on div at bounding box center [246, 326] width 185 height 14
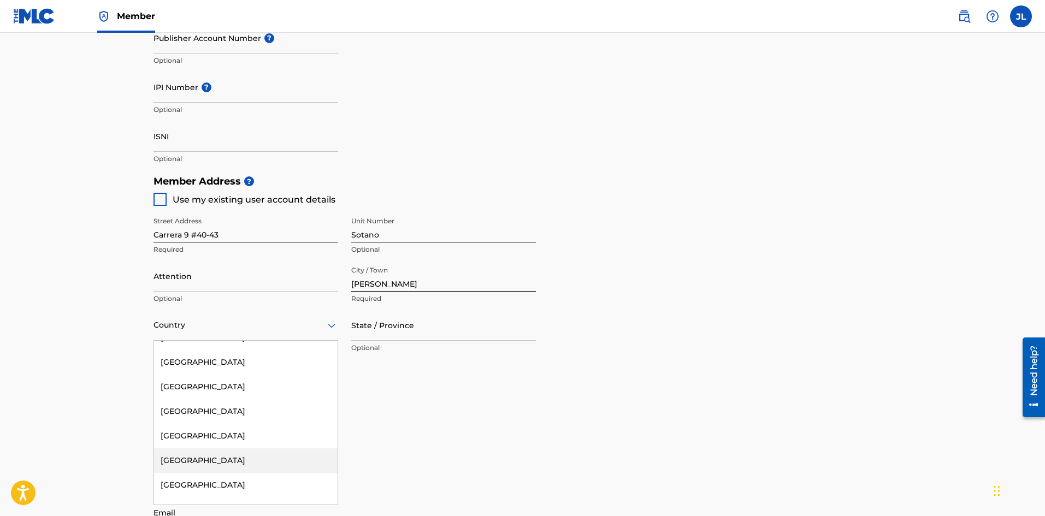
scroll to position [911, 0]
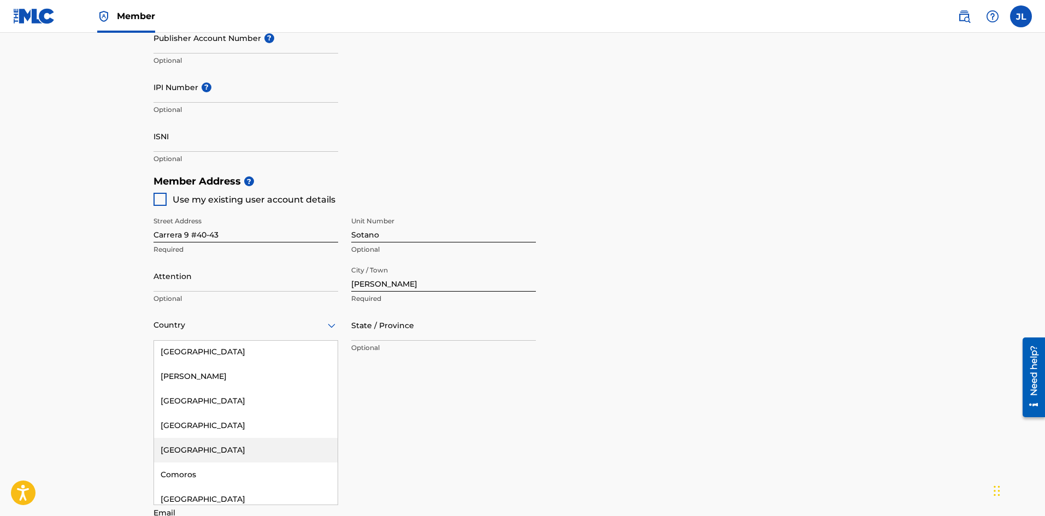
click at [206, 452] on div "[GEOGRAPHIC_DATA]" at bounding box center [246, 450] width 184 height 25
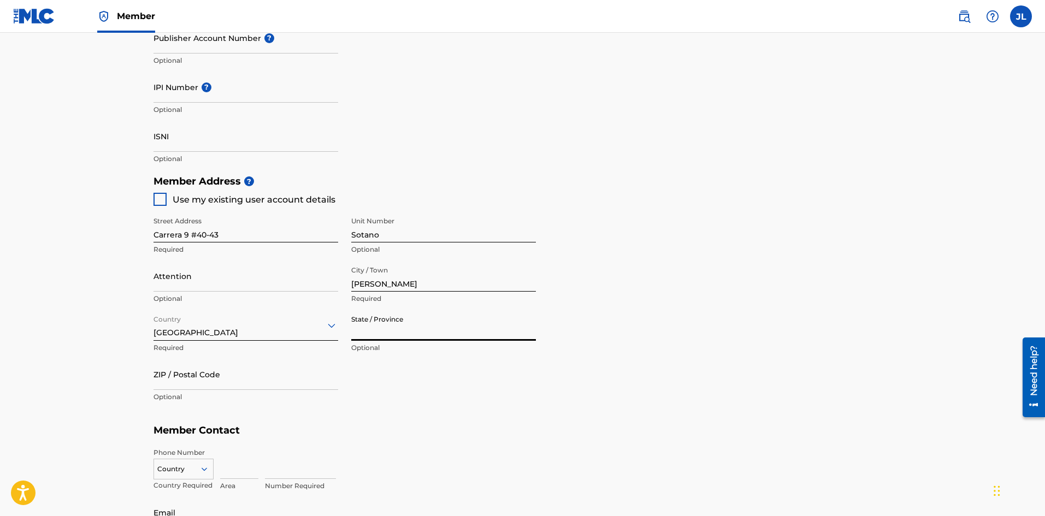
click at [374, 326] on input "State / Province" at bounding box center [443, 325] width 185 height 31
type input "Risaralda"
click at [181, 385] on input "ZIP / Postal Code" at bounding box center [246, 374] width 185 height 31
type input "660000"
click at [129, 389] on main "Create a Member If you are a self-administered songwriter without a publisher t…" at bounding box center [522, 158] width 1045 height 981
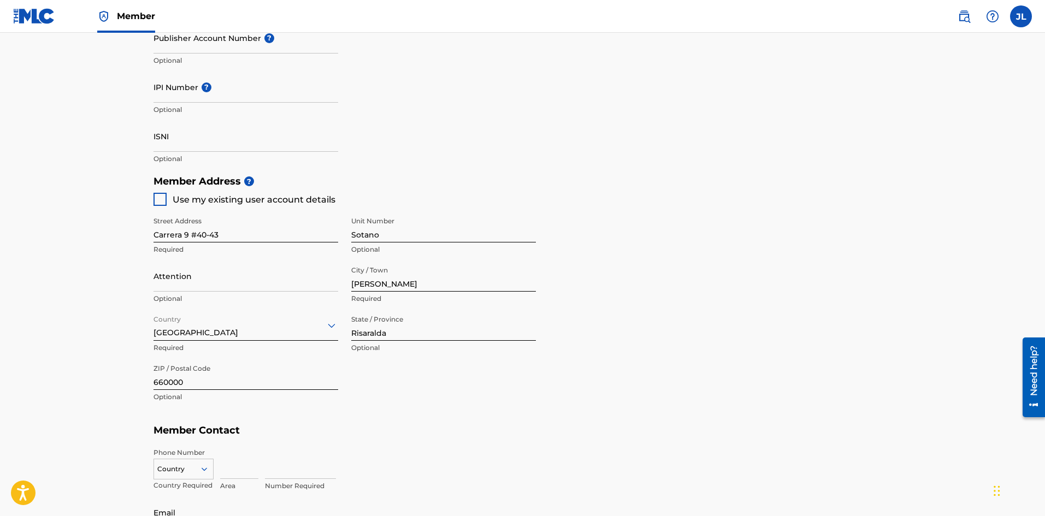
click at [197, 467] on div "Country" at bounding box center [184, 467] width 60 height 16
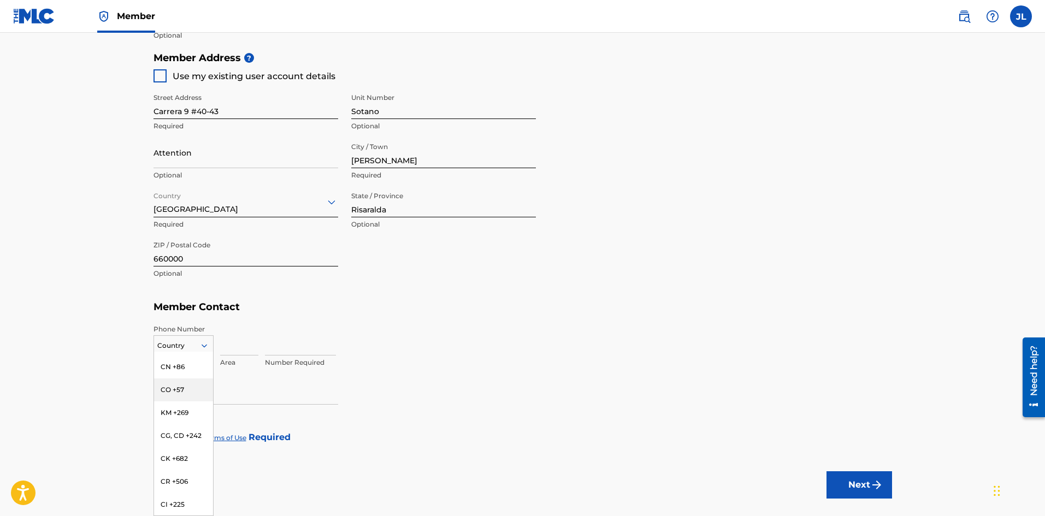
click at [180, 379] on div "CO +57" at bounding box center [183, 390] width 59 height 23
click at [228, 340] on input at bounding box center [239, 340] width 38 height 31
click at [227, 349] on input at bounding box center [239, 340] width 38 height 31
type input "313"
type input "6279914"
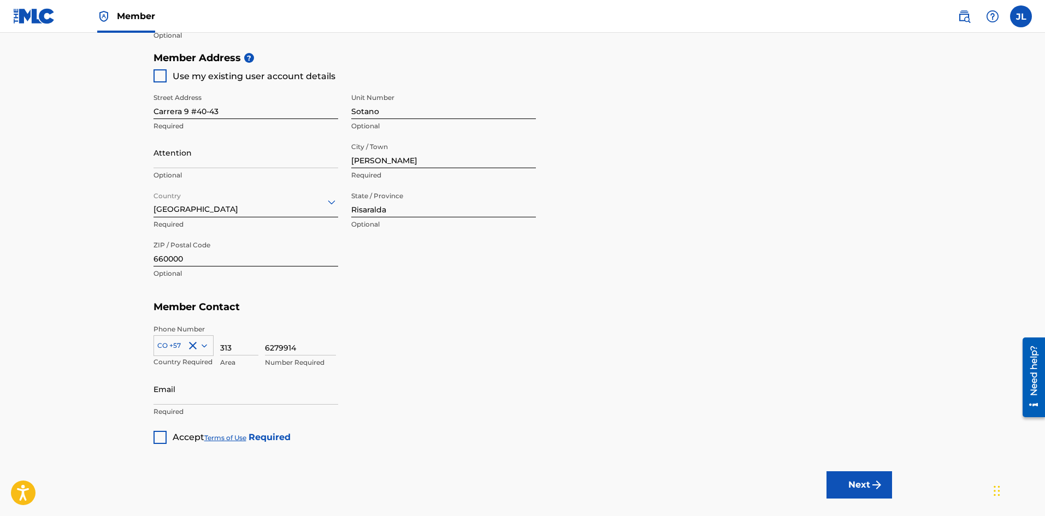
click at [161, 398] on input "Email" at bounding box center [246, 389] width 185 height 31
click at [217, 394] on input "Email" at bounding box center [246, 389] width 185 height 31
paste input "[EMAIL_ADDRESS][DOMAIN_NAME]"
type input "[EMAIL_ADDRESS][DOMAIN_NAME]"
click at [158, 439] on div at bounding box center [160, 437] width 13 height 13
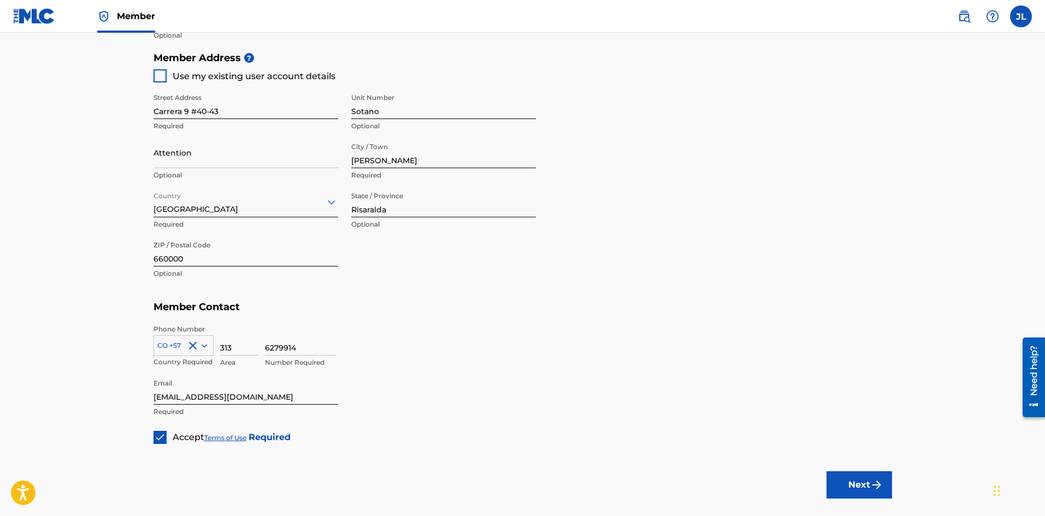
click at [858, 488] on button "Next" at bounding box center [860, 485] width 66 height 27
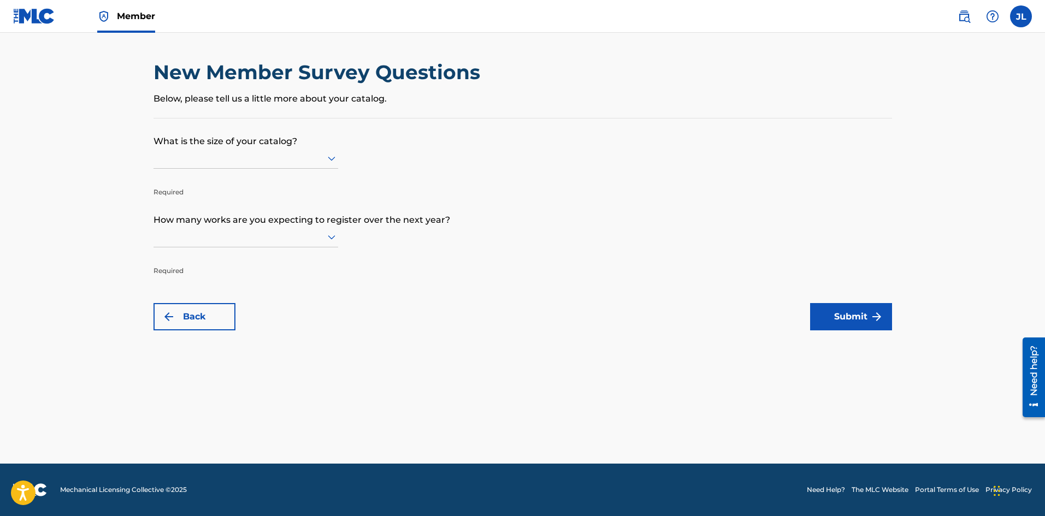
click at [178, 155] on div at bounding box center [246, 158] width 185 height 14
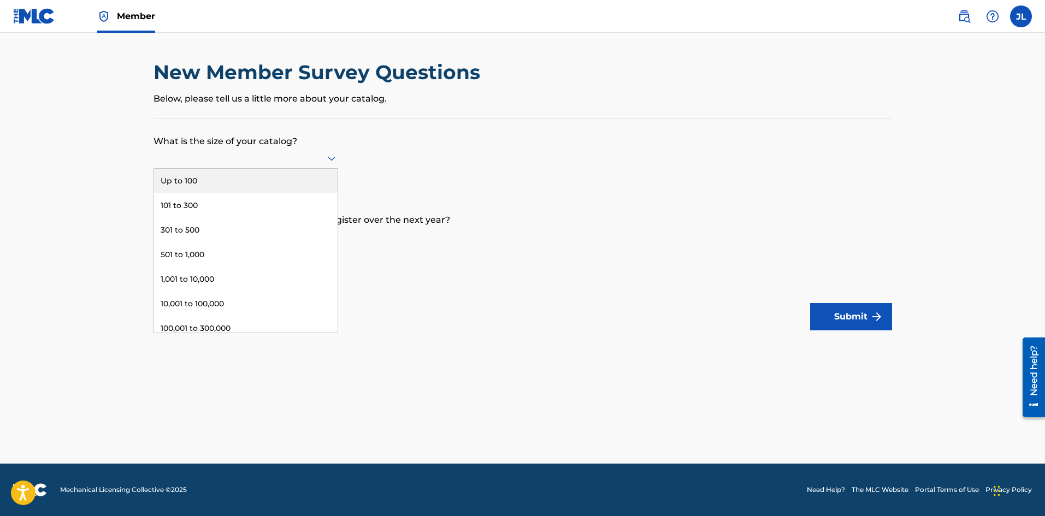
click at [191, 178] on div "Up to 100" at bounding box center [246, 181] width 184 height 25
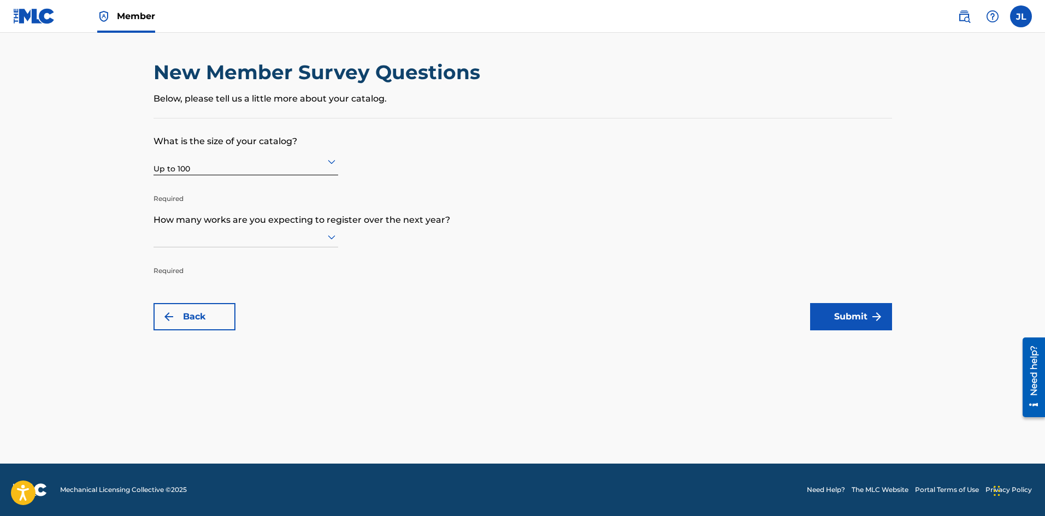
click at [204, 223] on p "How many works are you expecting to register over the next year?" at bounding box center [523, 212] width 739 height 30
click at [208, 239] on div at bounding box center [246, 237] width 185 height 14
click at [207, 261] on div "Up to 100" at bounding box center [246, 260] width 184 height 25
click at [857, 317] on button "Submit" at bounding box center [851, 316] width 82 height 27
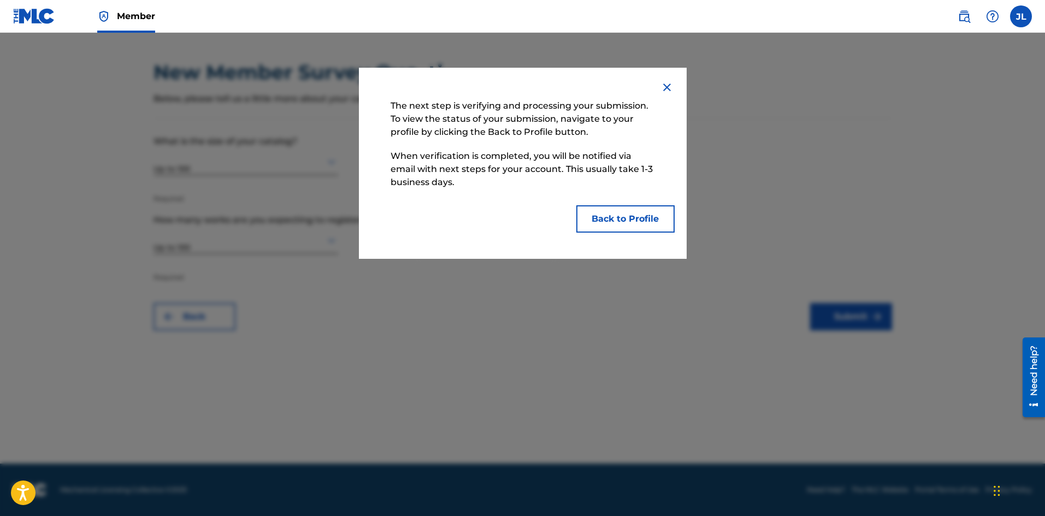
click at [615, 213] on button "Back to Profile" at bounding box center [625, 218] width 98 height 27
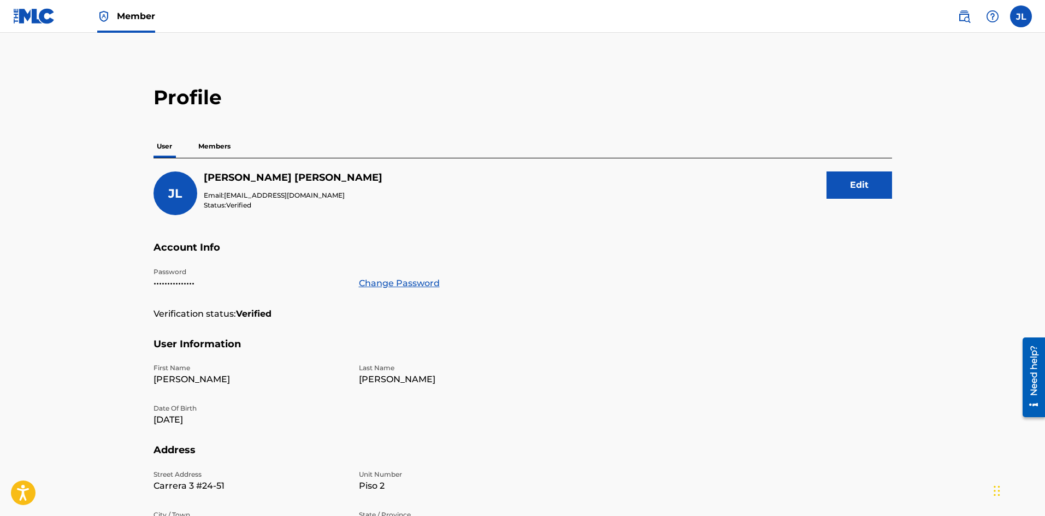
click at [225, 148] on p "Members" at bounding box center [214, 146] width 39 height 23
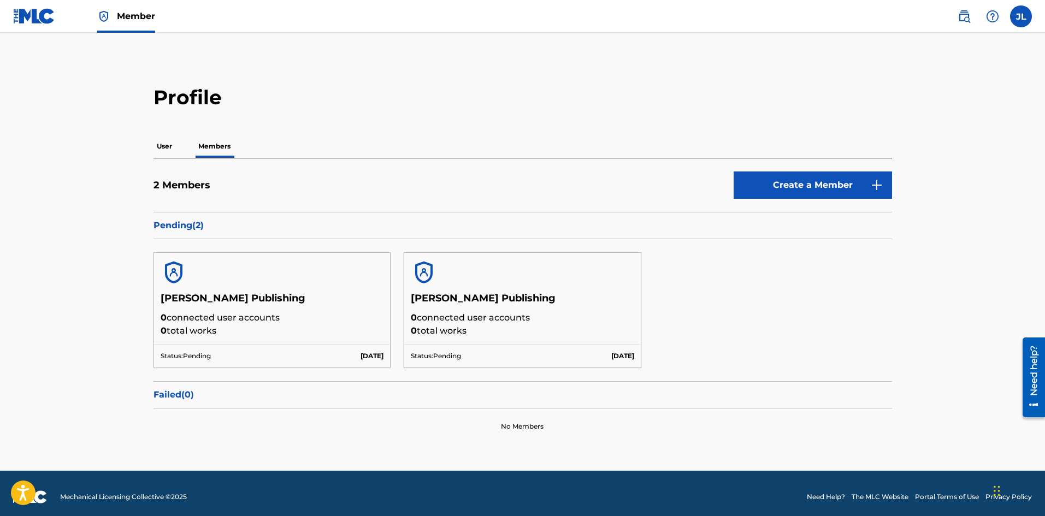
click at [96, 134] on main "Profile User Members 2 Members Create a Member Pending ( 2 ) [PERSON_NAME] Publ…" at bounding box center [522, 252] width 1045 height 438
click at [122, 19] on span "Member" at bounding box center [136, 16] width 38 height 13
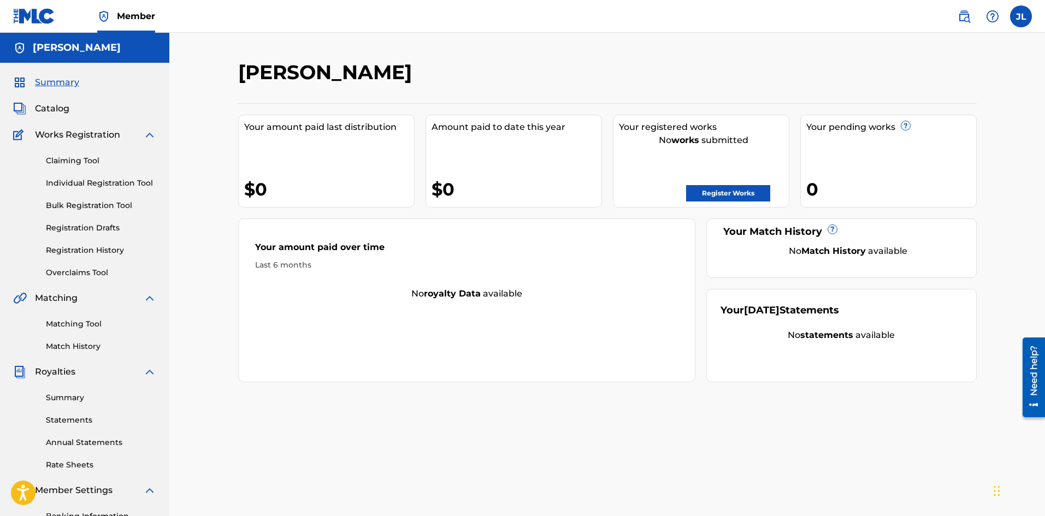
click at [278, 331] on div "Your amount paid over time Last 6 months No royalty data available" at bounding box center [467, 301] width 458 height 164
click at [175, 271] on div "[PERSON_NAME] Your amount paid last distribution $0 Amount paid to date this ye…" at bounding box center [607, 329] width 876 height 592
